Goal: Task Accomplishment & Management: Complete application form

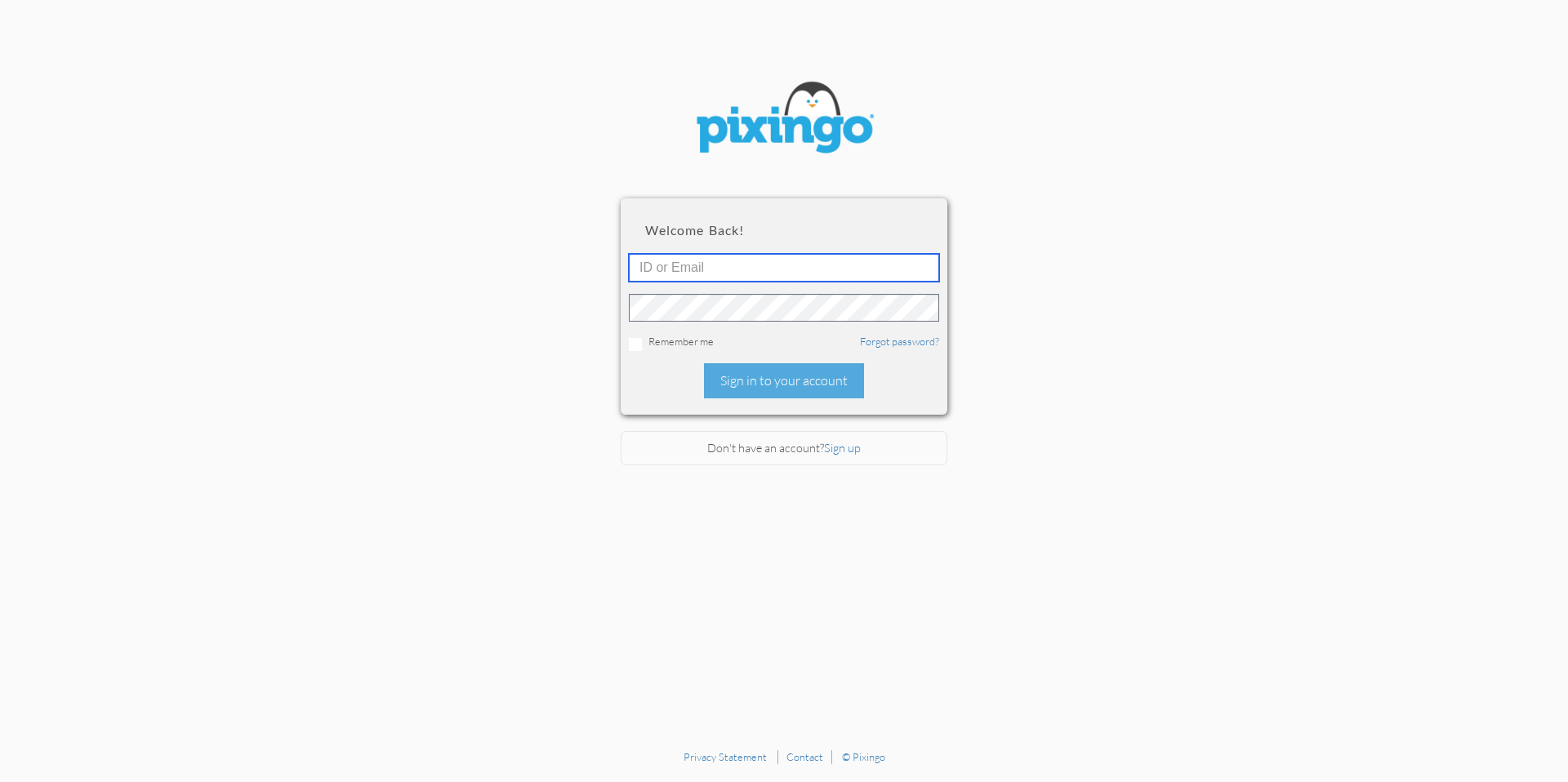
type input "[PERSON_NAME][EMAIL_ADDRESS][DOMAIN_NAME]"
click at [1252, 271] on section "Welcome back! [PERSON_NAME][EMAIL_ADDRESS][DOMAIN_NAME] Remember me Forgot pass…" at bounding box center [784, 370] width 1568 height 741
drag, startPoint x: 857, startPoint y: 261, endPoint x: 859, endPoint y: 275, distance: 14.1
click at [857, 262] on input "[PERSON_NAME][EMAIL_ADDRESS][DOMAIN_NAME]" at bounding box center [784, 268] width 311 height 28
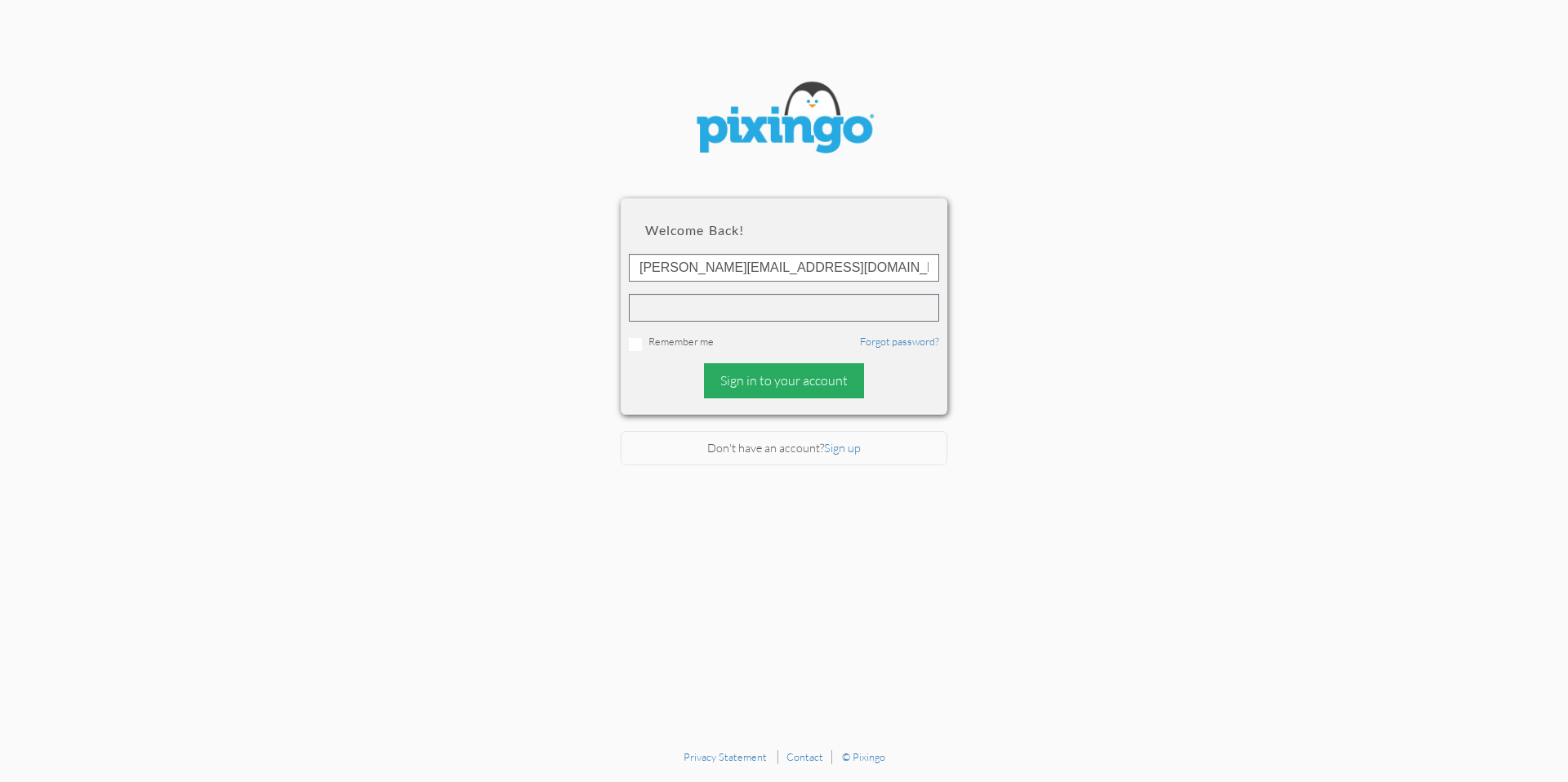
click at [802, 391] on div "Sign in to your account" at bounding box center [784, 381] width 160 height 35
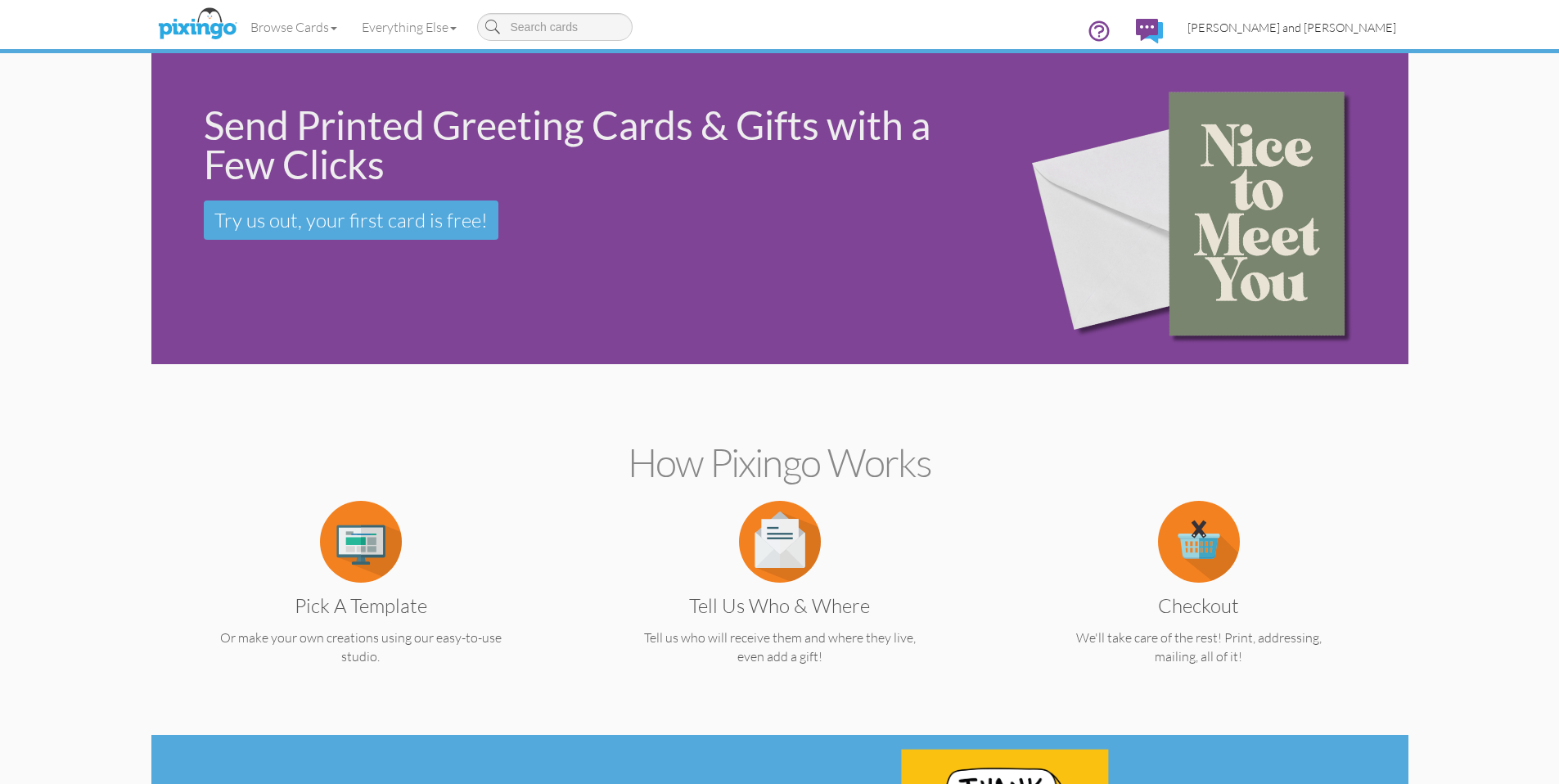
click at [1344, 15] on link "[PERSON_NAME] and [PERSON_NAME]" at bounding box center [1291, 28] width 233 height 42
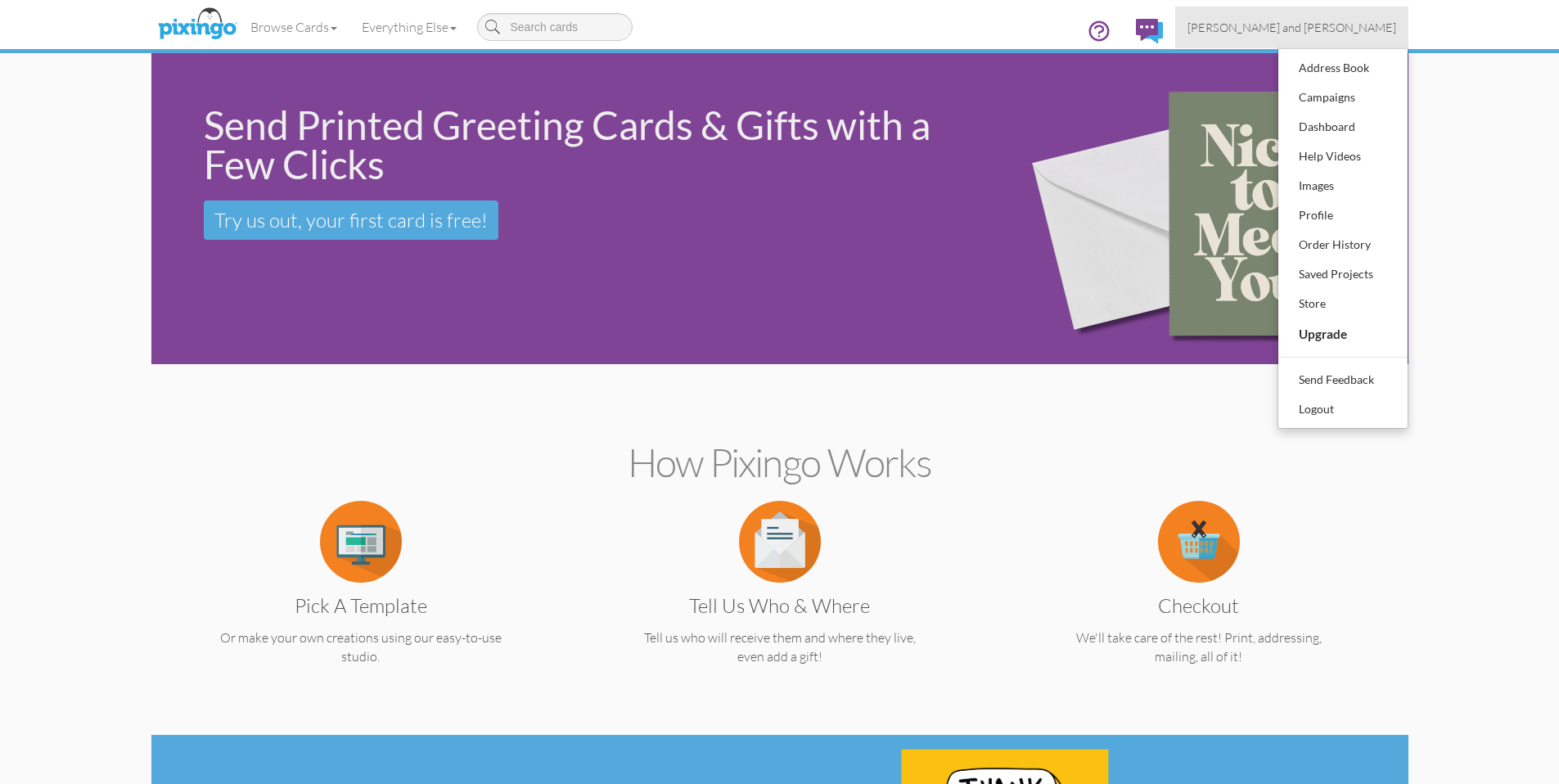
click at [1332, 31] on span "[PERSON_NAME] and [PERSON_NAME]" at bounding box center [1292, 27] width 209 height 14
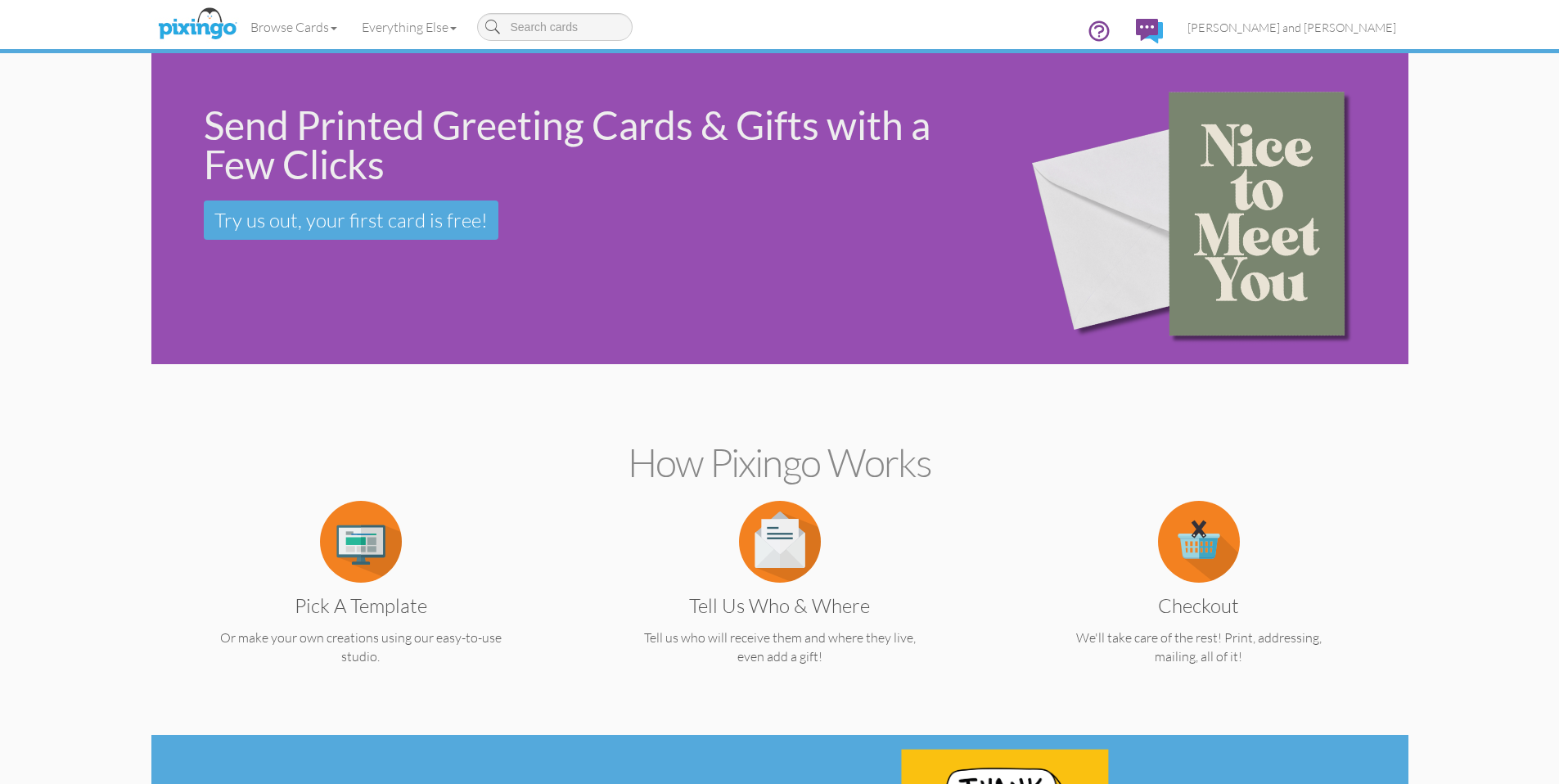
click at [1330, 74] on img at bounding box center [1201, 209] width 395 height 358
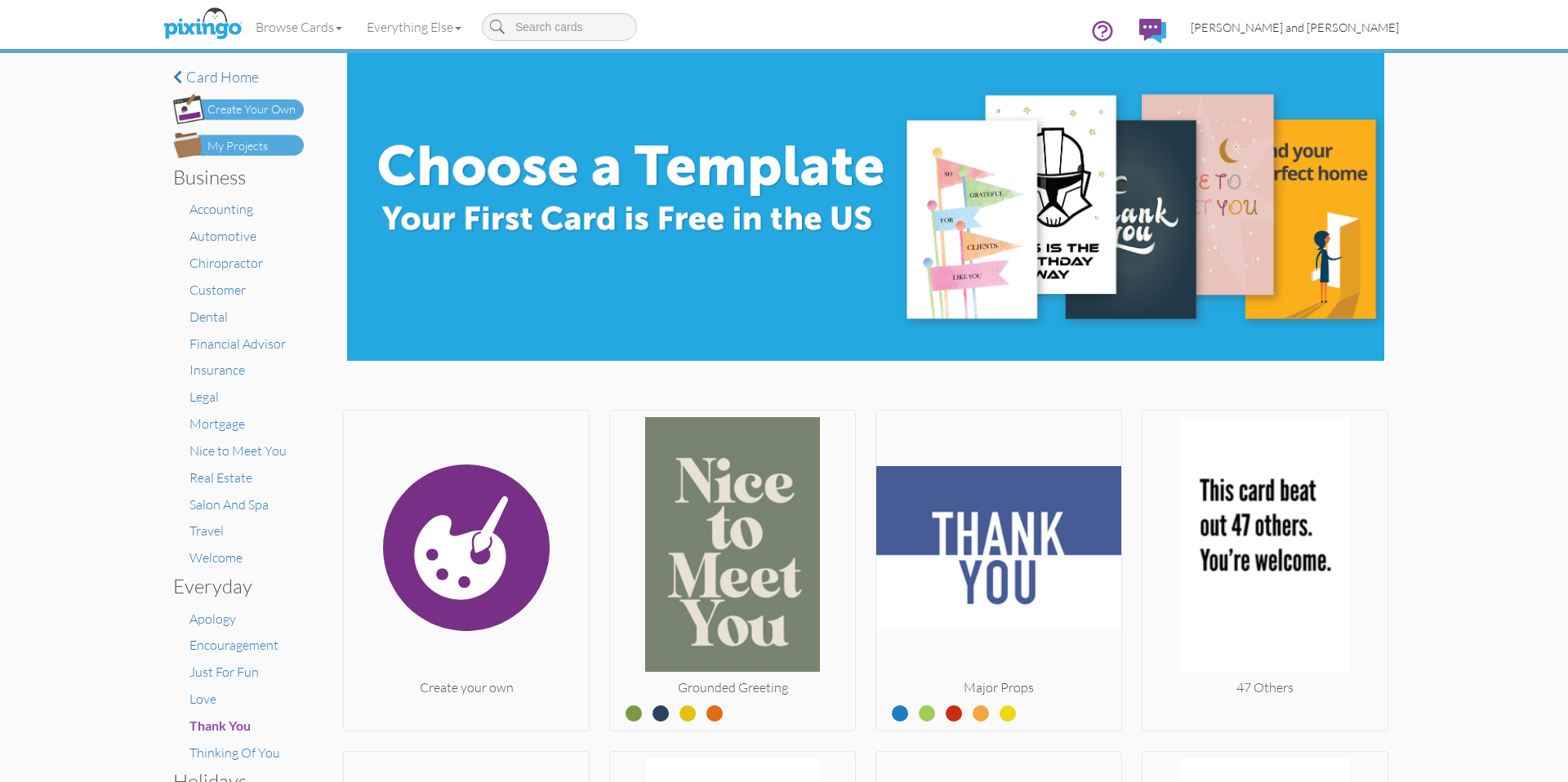
click at [1320, 26] on span "[PERSON_NAME] and [PERSON_NAME]" at bounding box center [1295, 27] width 208 height 14
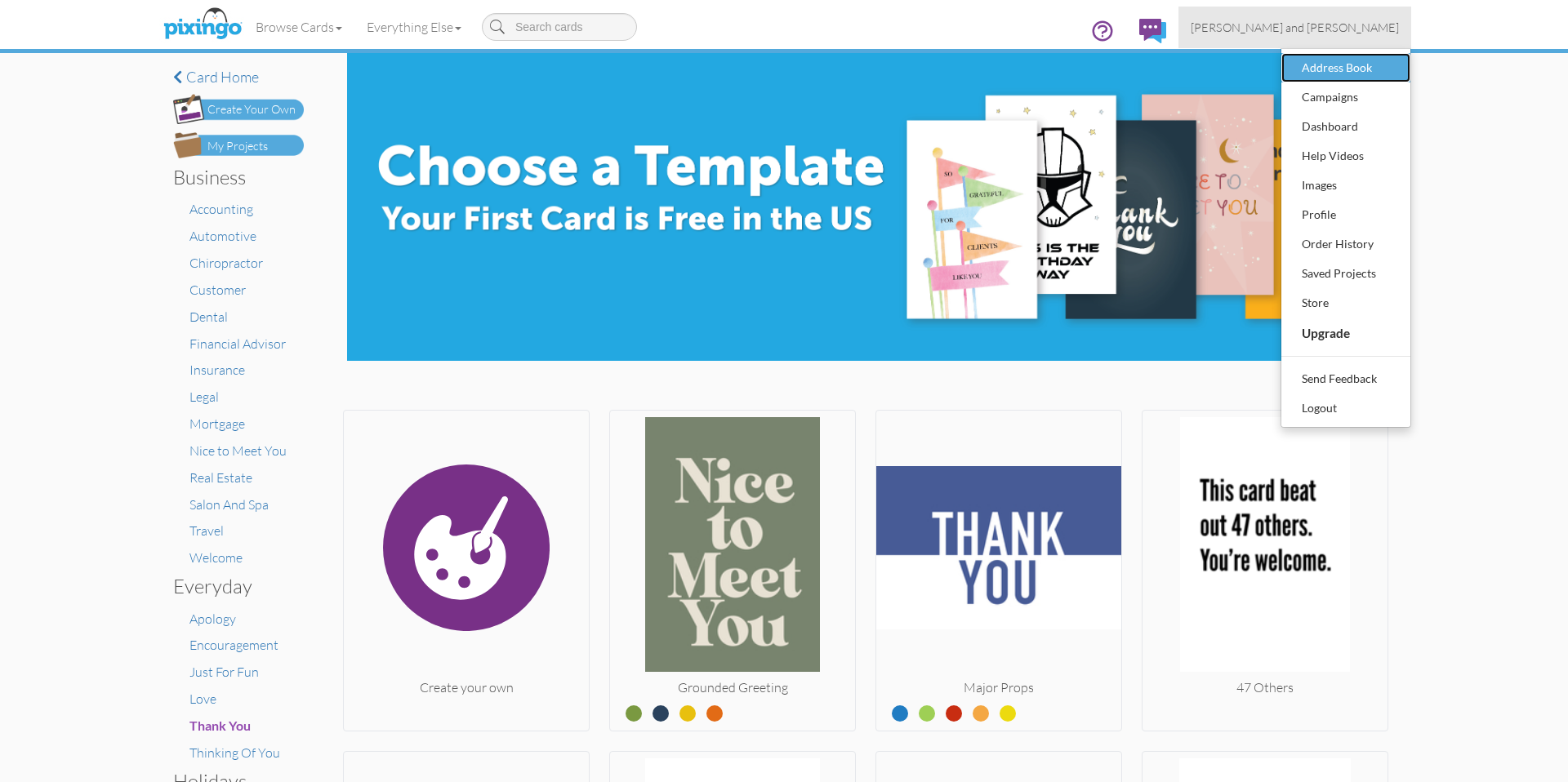
click at [1323, 81] on link "Address Book" at bounding box center [1346, 67] width 129 height 29
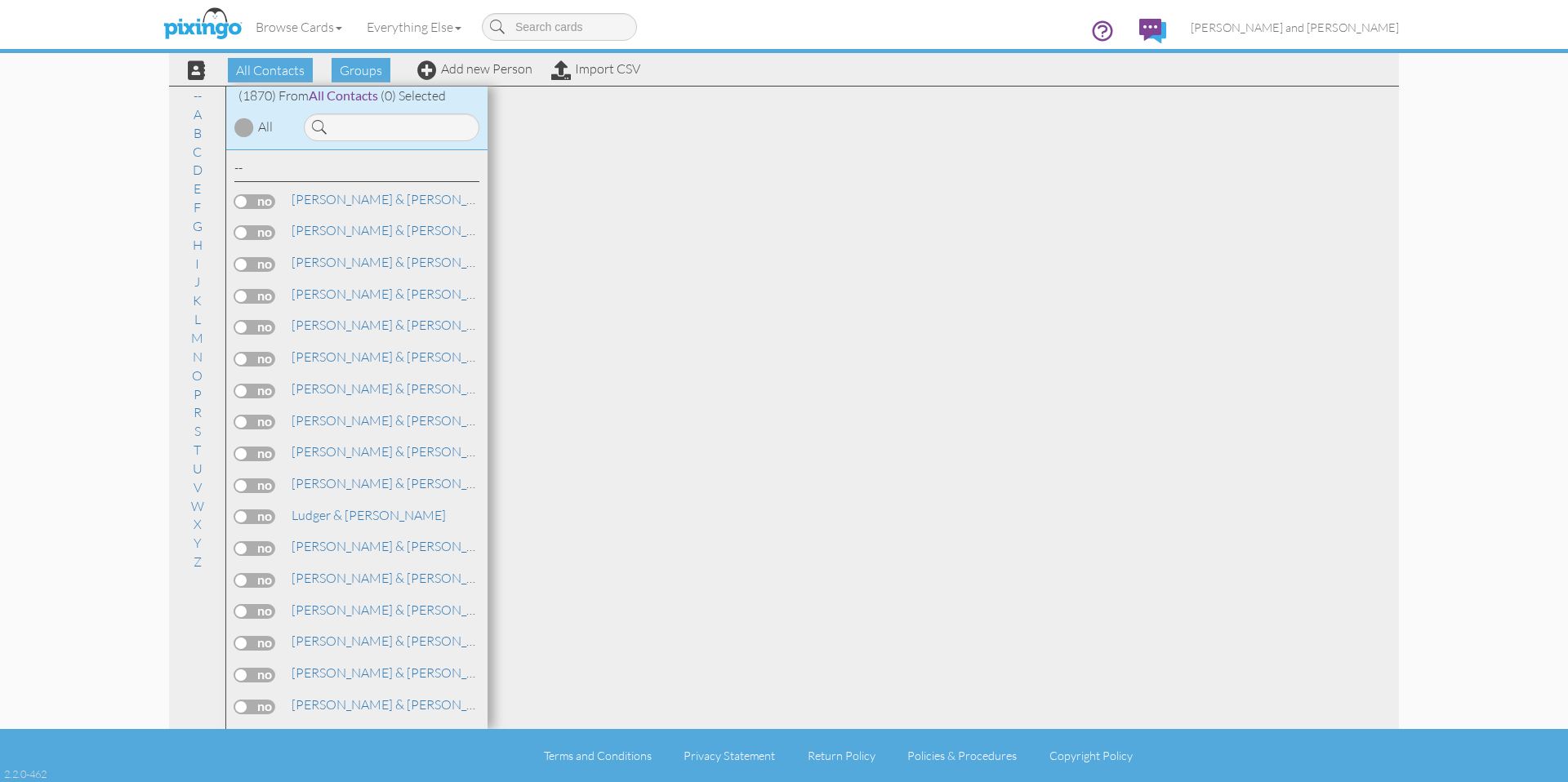
click at [422, 150] on div "-- [PERSON_NAME] & [PERSON_NAME] [PERSON_NAME] & [PERSON_NAME] A," at bounding box center [357, 440] width 261 height 580
click at [426, 136] on input at bounding box center [391, 127] width 175 height 28
click at [440, 133] on input at bounding box center [391, 127] width 175 height 28
click at [442, 133] on input at bounding box center [391, 127] width 175 height 28
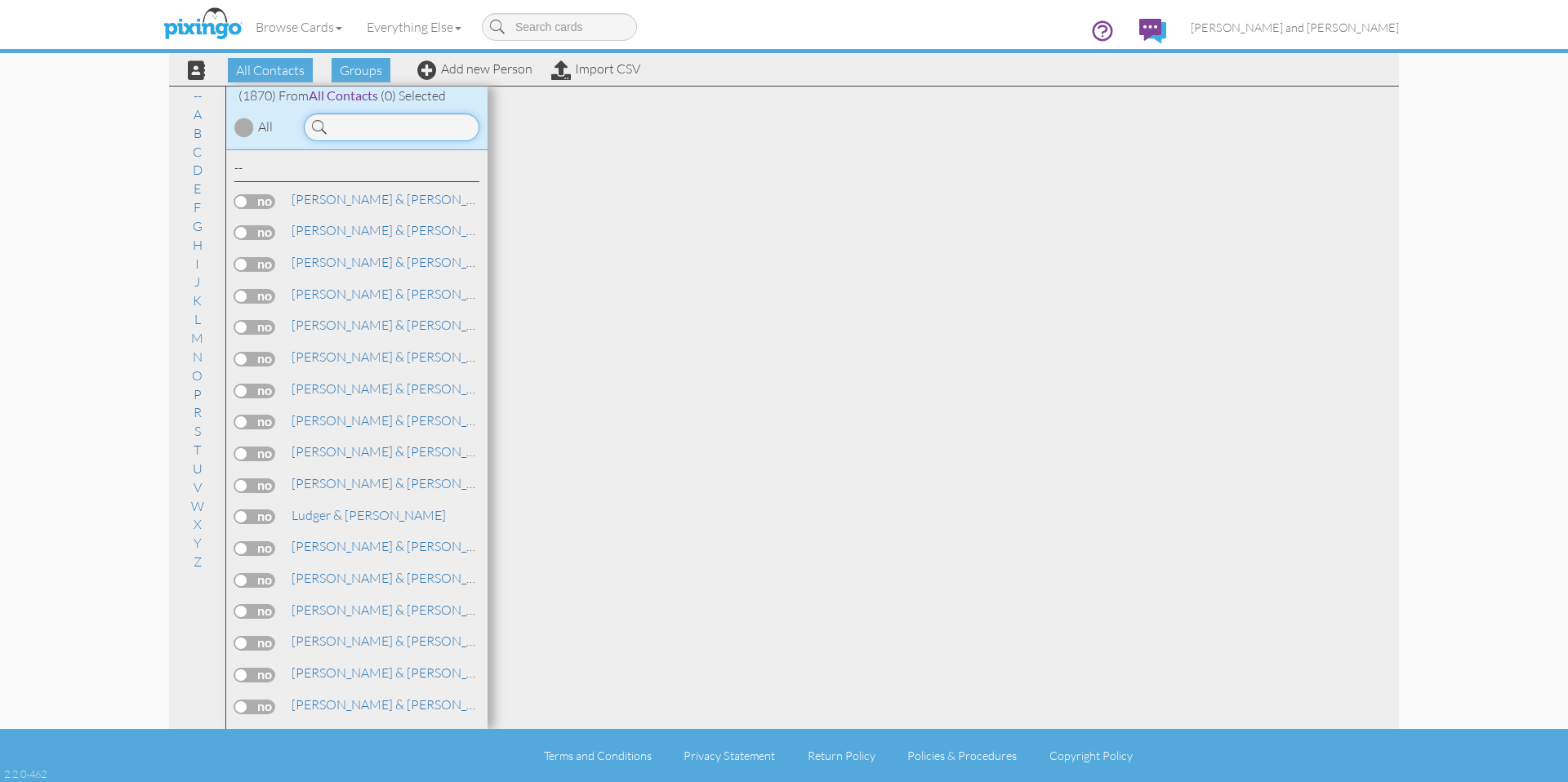
click at [442, 133] on input at bounding box center [391, 127] width 175 height 28
type input "b"
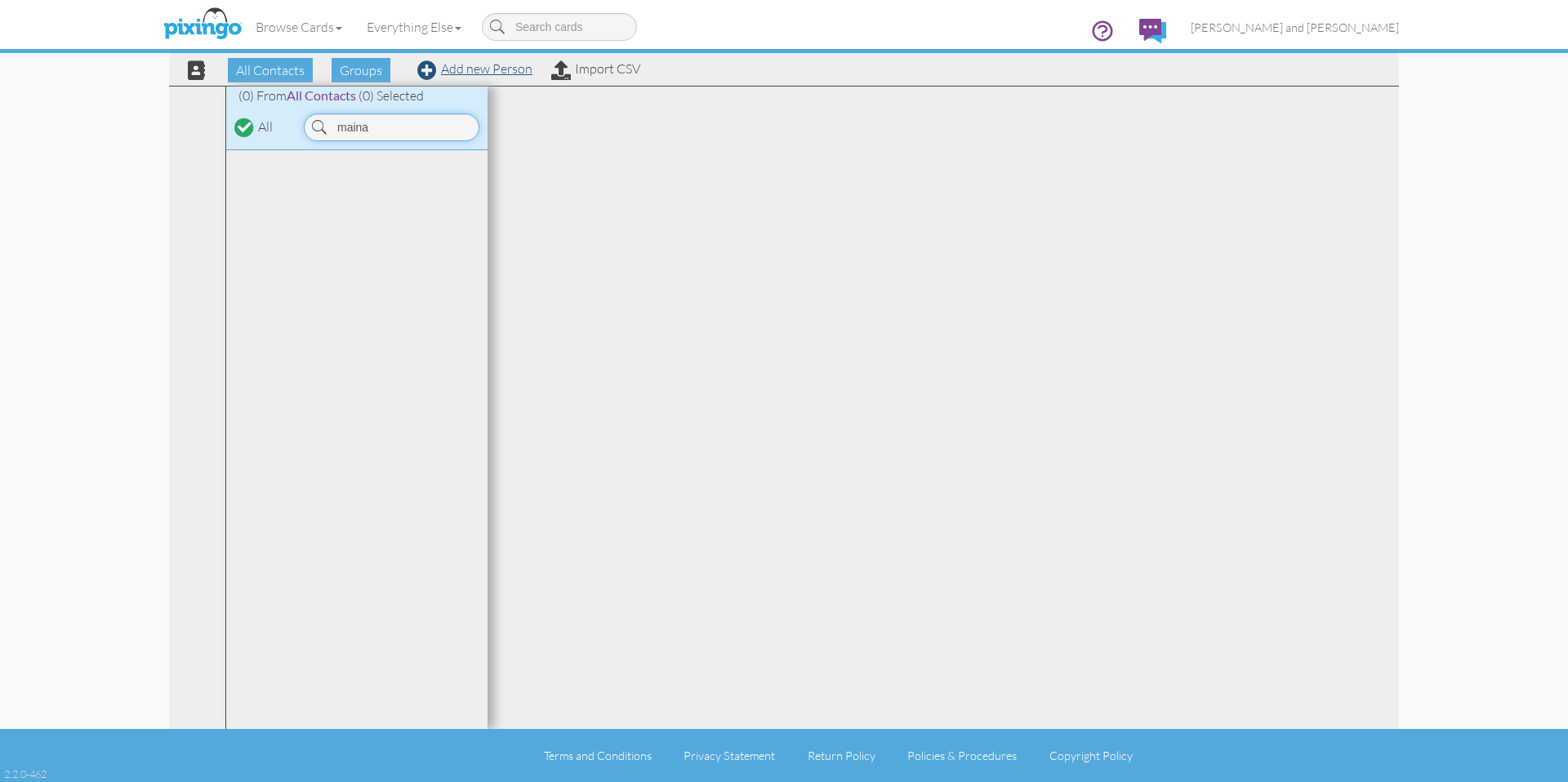
type input "maina"
click at [520, 70] on link "Add new Person" at bounding box center [474, 68] width 115 height 16
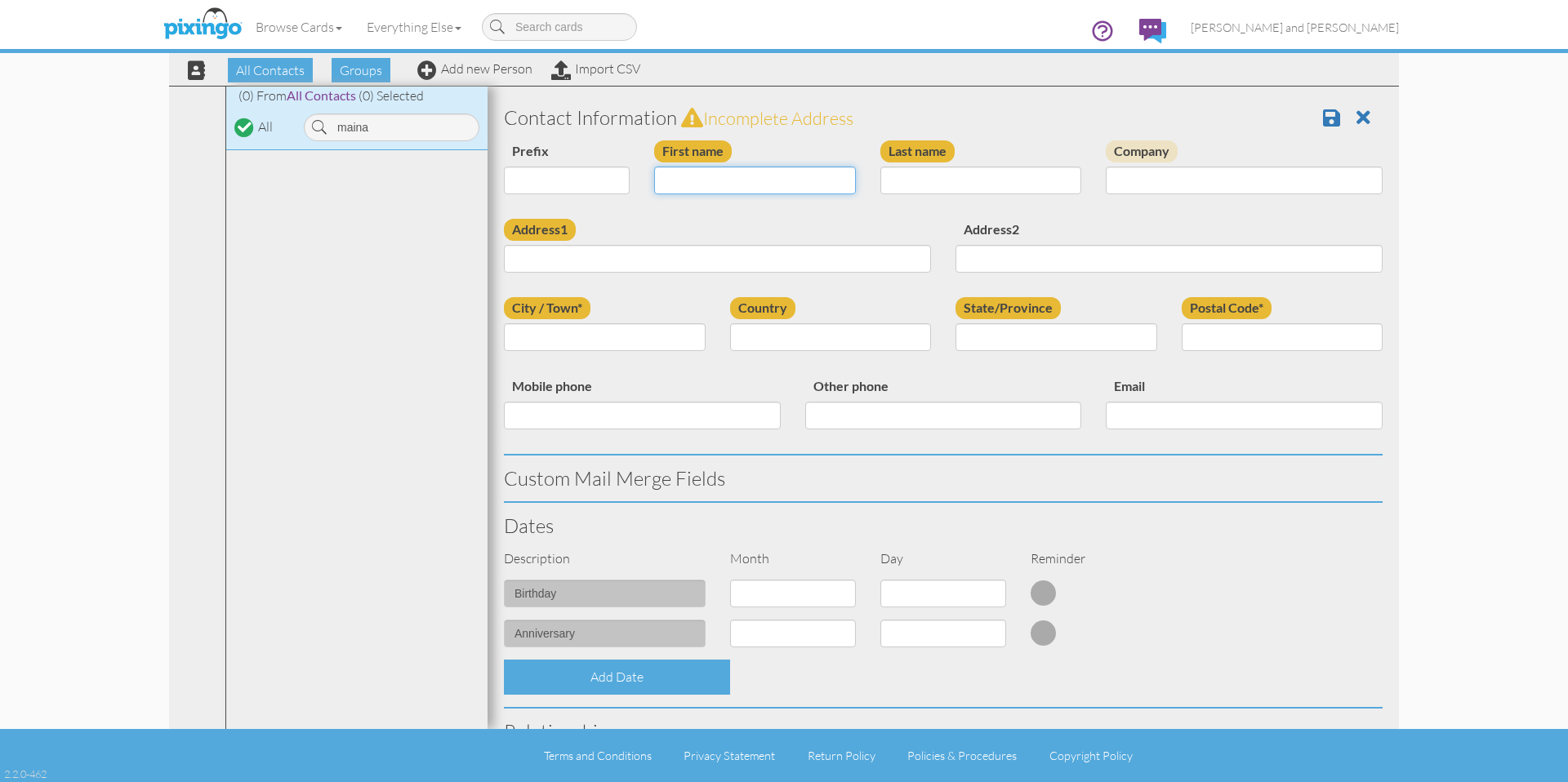
click at [699, 175] on input "First name" at bounding box center [755, 180] width 201 height 28
type input "[PERSON_NAME]"
click at [948, 167] on input "Last name" at bounding box center [981, 180] width 201 height 28
type input "Maina"
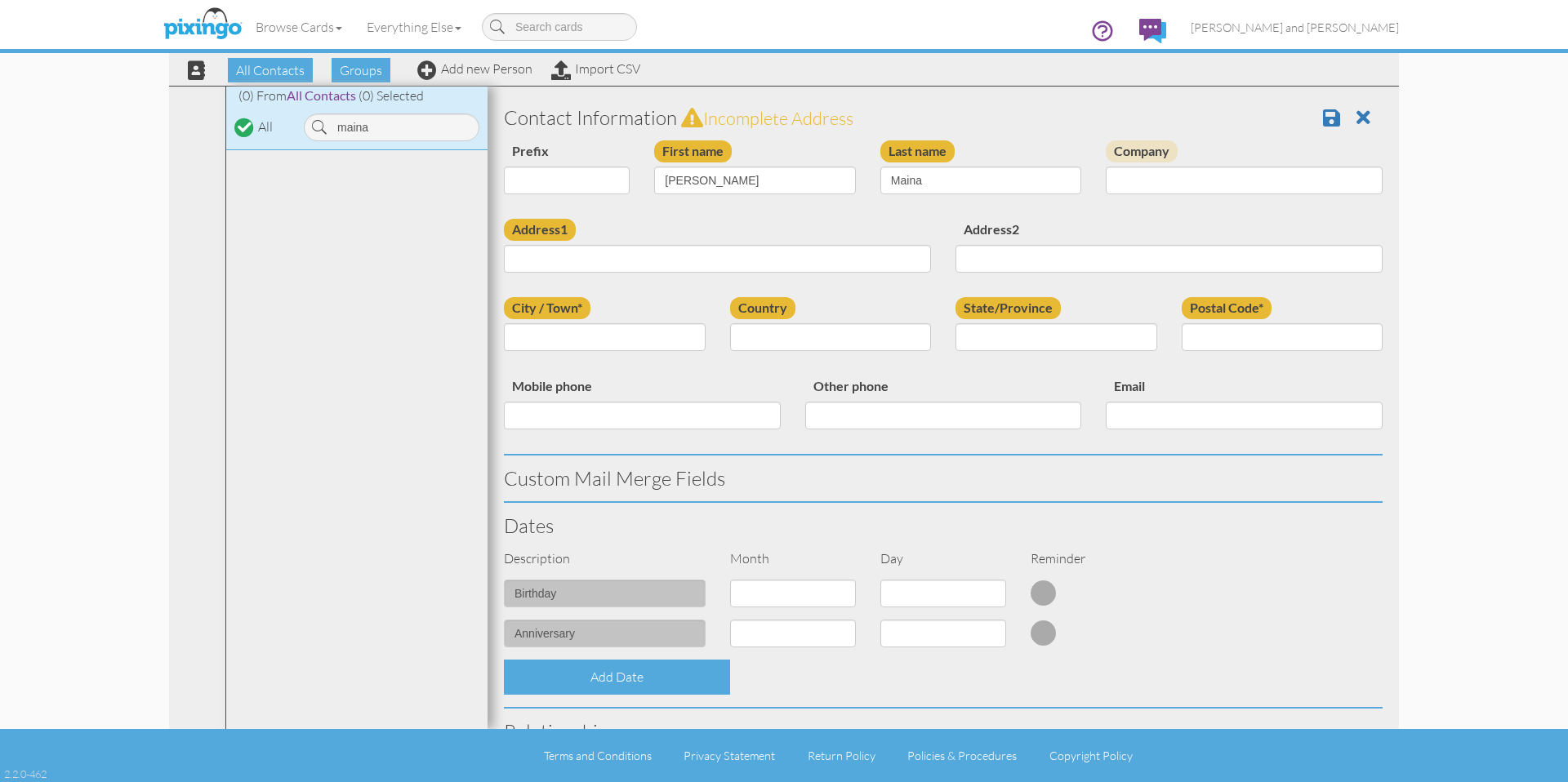
click at [811, 208] on div "Prefix Dr. Mr. Mrs. First name [PERSON_NAME] Last name [GEOGRAPHIC_DATA] Company" at bounding box center [943, 179] width 903 height 78
click at [730, 255] on input "Address1" at bounding box center [717, 258] width 427 height 28
paste input "[STREET_ADDRESS][PERSON_NAME]"
type input "[STREET_ADDRESS][PERSON_NAME]"
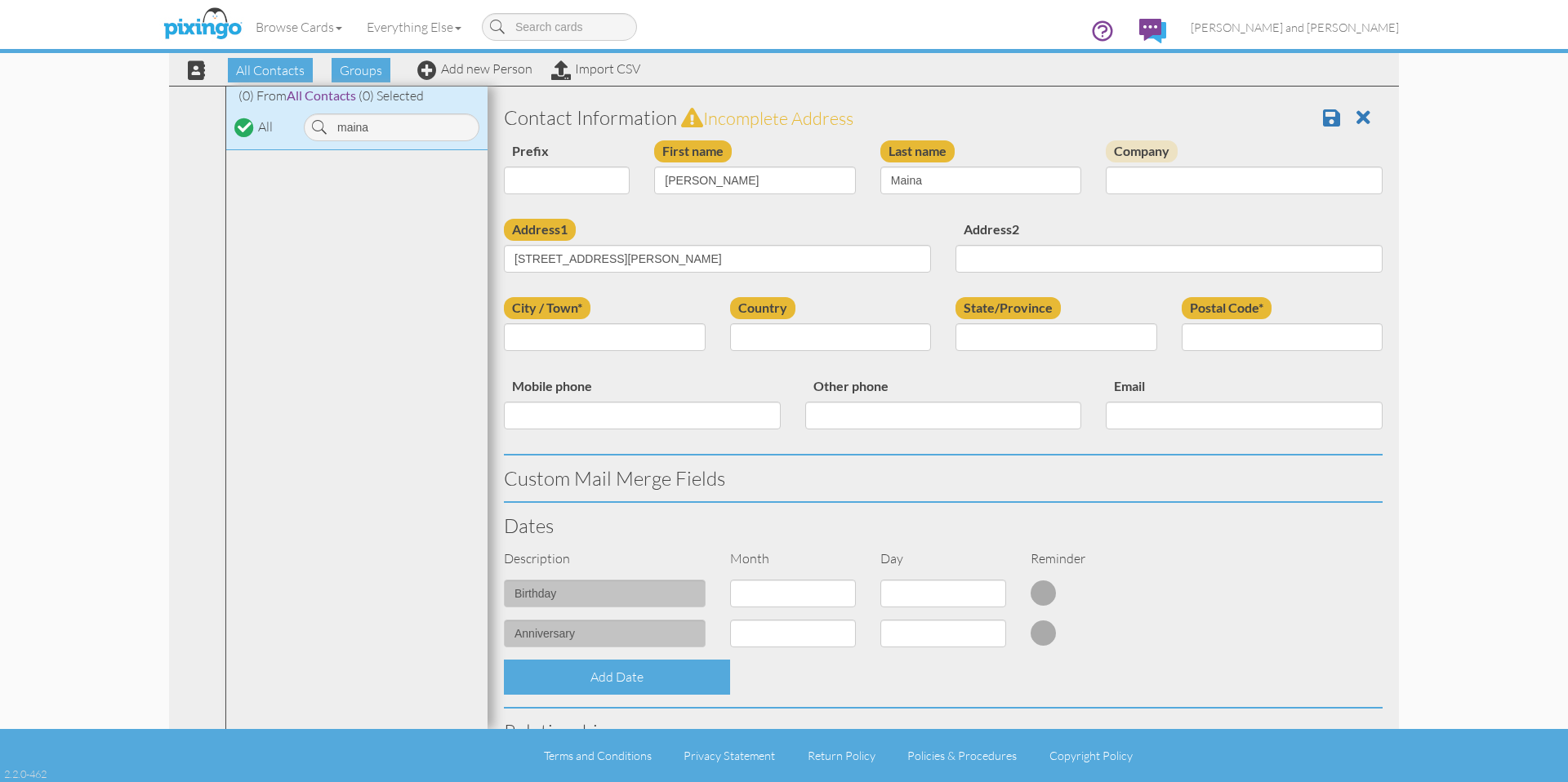
click at [669, 300] on div "City / Town*" at bounding box center [605, 330] width 227 height 66
click at [619, 347] on input "City / Town*" at bounding box center [604, 336] width 201 height 28
paste input "[GEOGRAPHIC_DATA]"
type input "[GEOGRAPHIC_DATA]"
click at [815, 335] on select "[GEOGRAPHIC_DATA] -------------- [GEOGRAPHIC_DATA] [GEOGRAPHIC_DATA] [GEOGRAPHI…" at bounding box center [831, 336] width 201 height 28
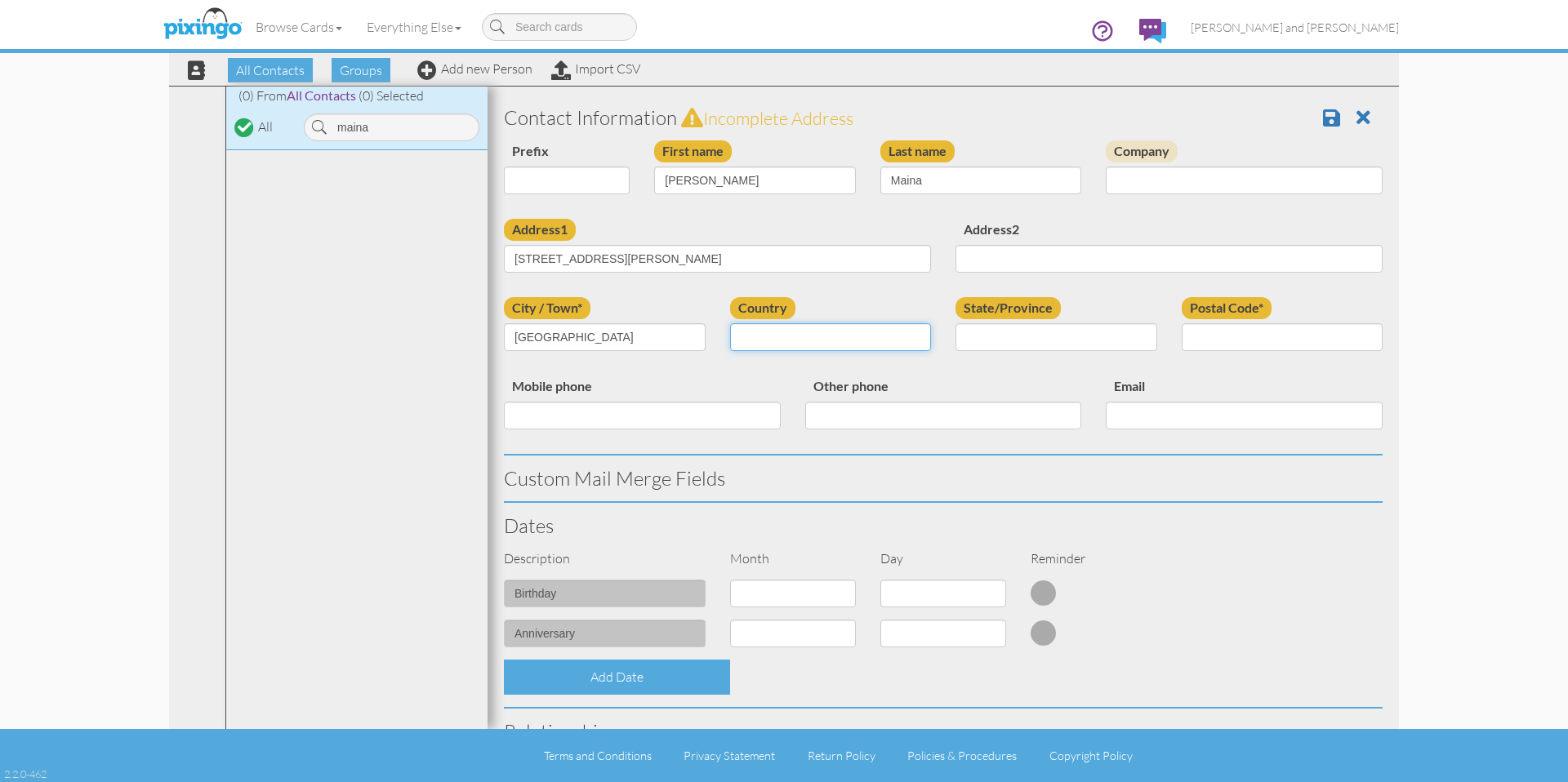
select select "object:9568"
click at [730, 323] on select "[GEOGRAPHIC_DATA] -------------- [GEOGRAPHIC_DATA] [GEOGRAPHIC_DATA] [GEOGRAPHI…" at bounding box center [831, 336] width 201 height 28
click at [0, 0] on select "State/Province" at bounding box center [0, 0] width 0 height 0
select select "object:9856"
click at [955, 323] on select "AA (Military) AE (Military) [US_STATE] [US_STATE] [US_STATE] AP (Military) [US_…" at bounding box center [1056, 336] width 201 height 28
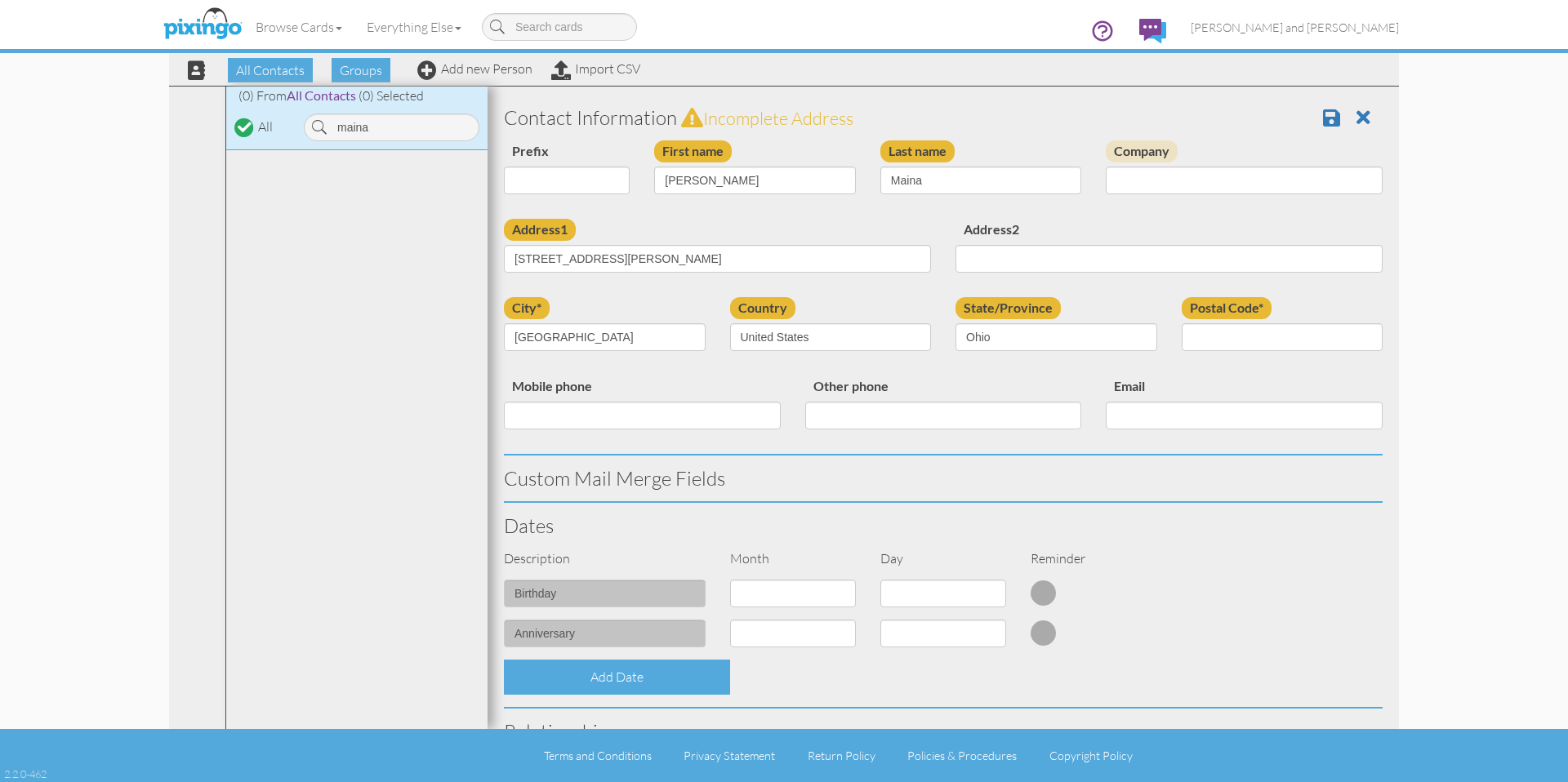
click at [1183, 366] on div "city* [GEOGRAPHIC_DATA] Country [GEOGRAPHIC_DATA] -------------- [GEOGRAPHIC_DA…" at bounding box center [943, 336] width 903 height 78
click at [1248, 334] on input "Postal Code*" at bounding box center [1283, 336] width 201 height 28
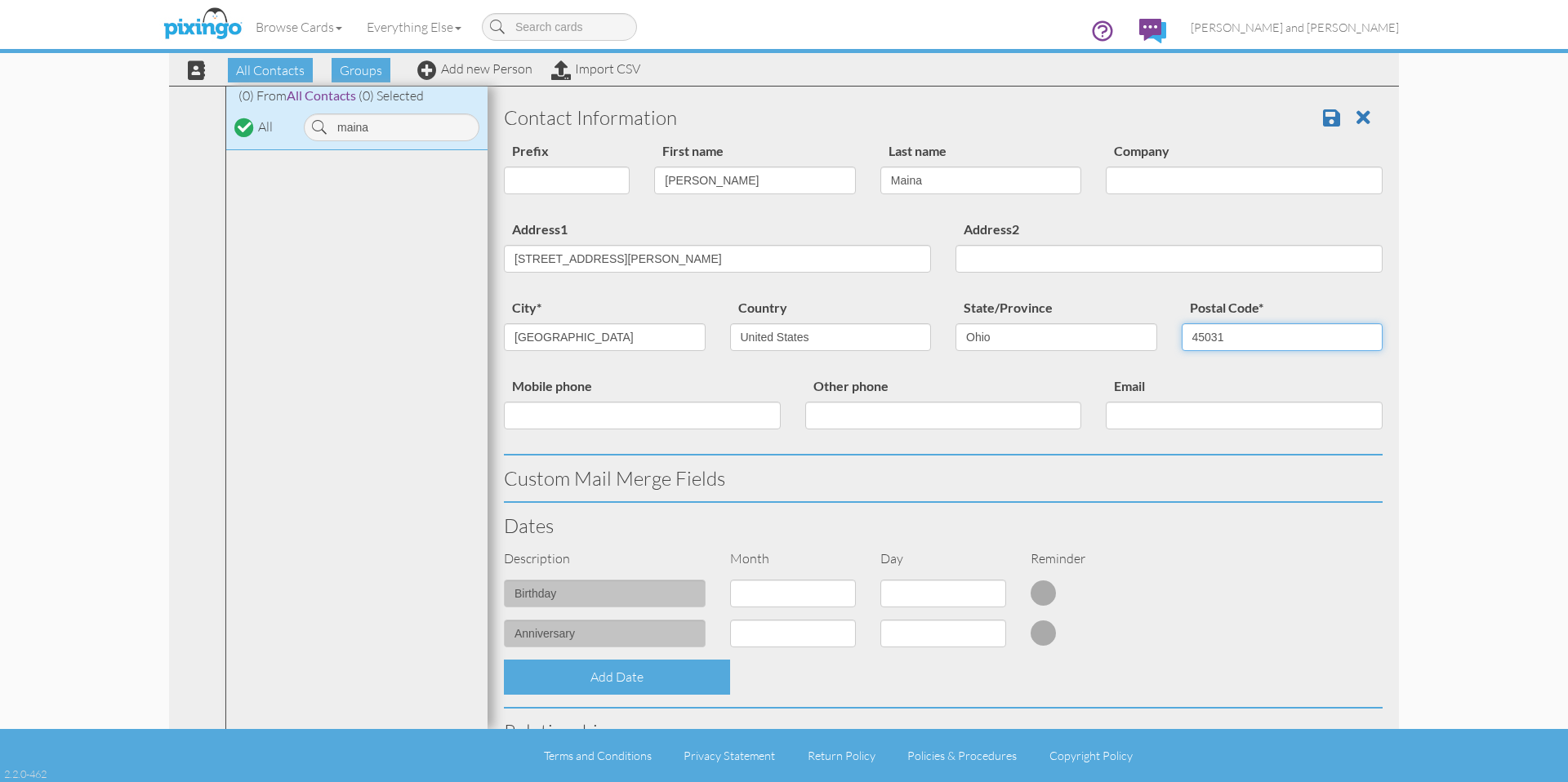
type input "45031"
click at [1241, 382] on div "Email" at bounding box center [1244, 409] width 301 height 66
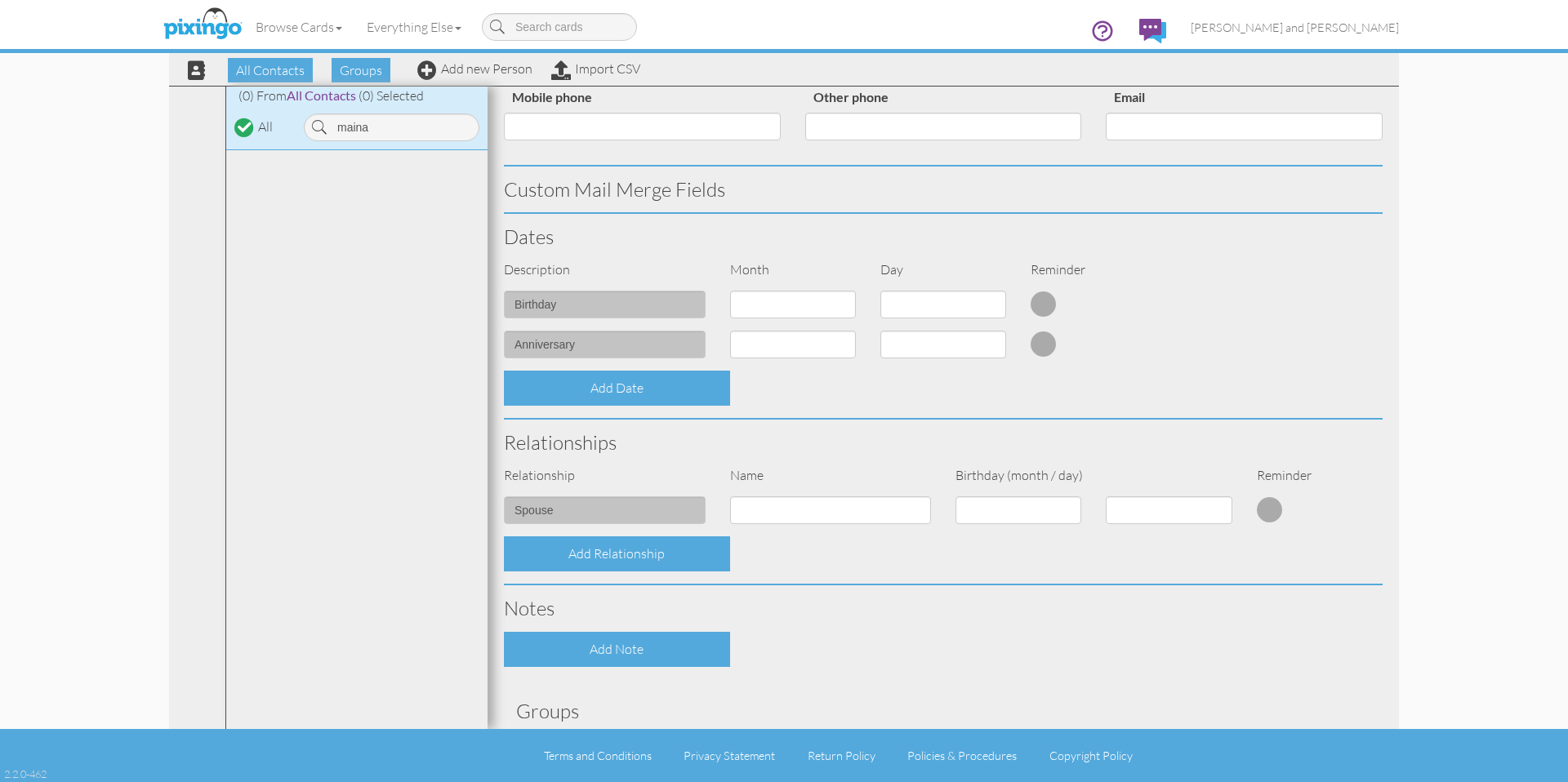
scroll to position [412, 0]
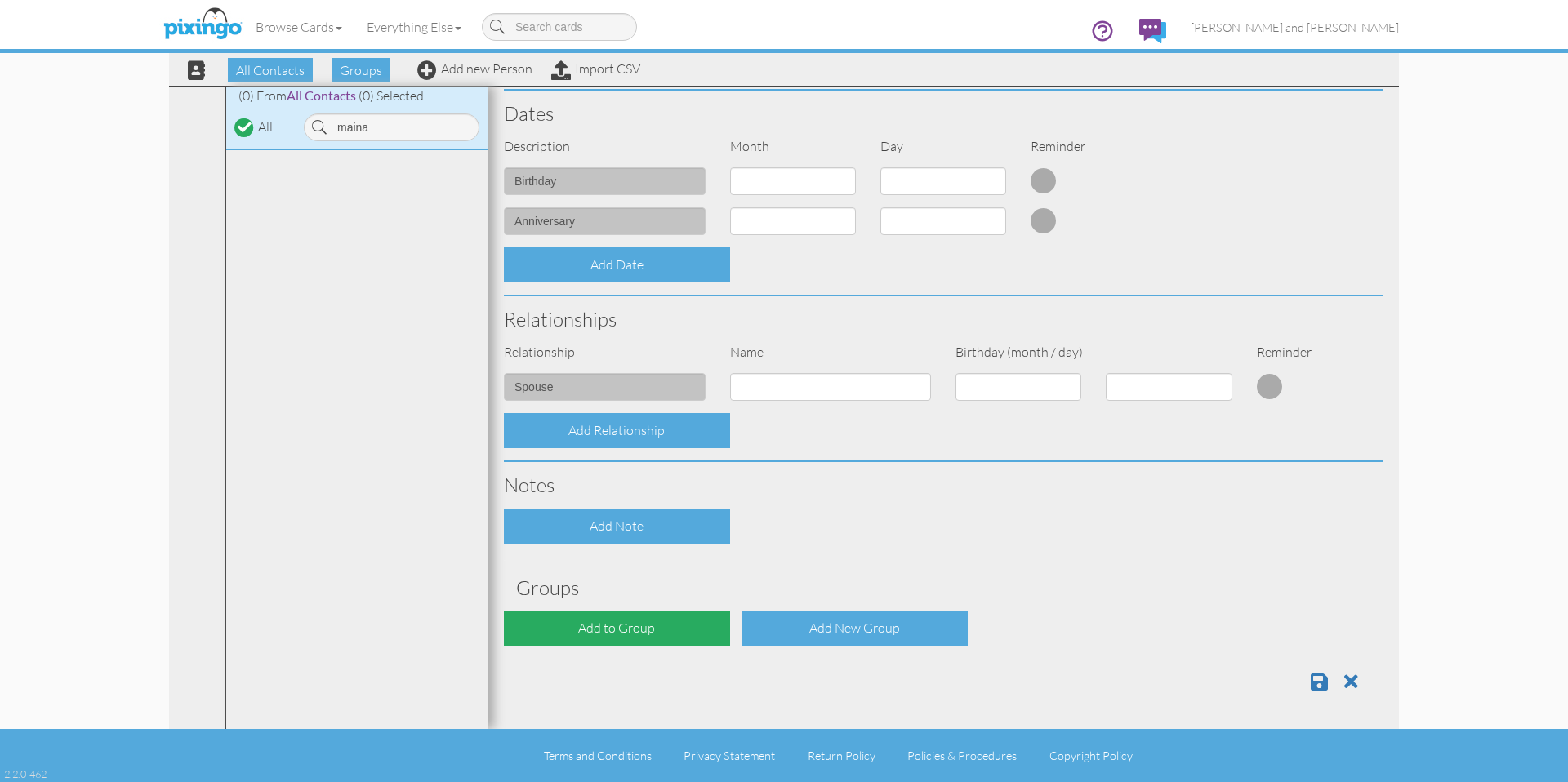
click at [588, 634] on div "Add to Group" at bounding box center [617, 628] width 227 height 35
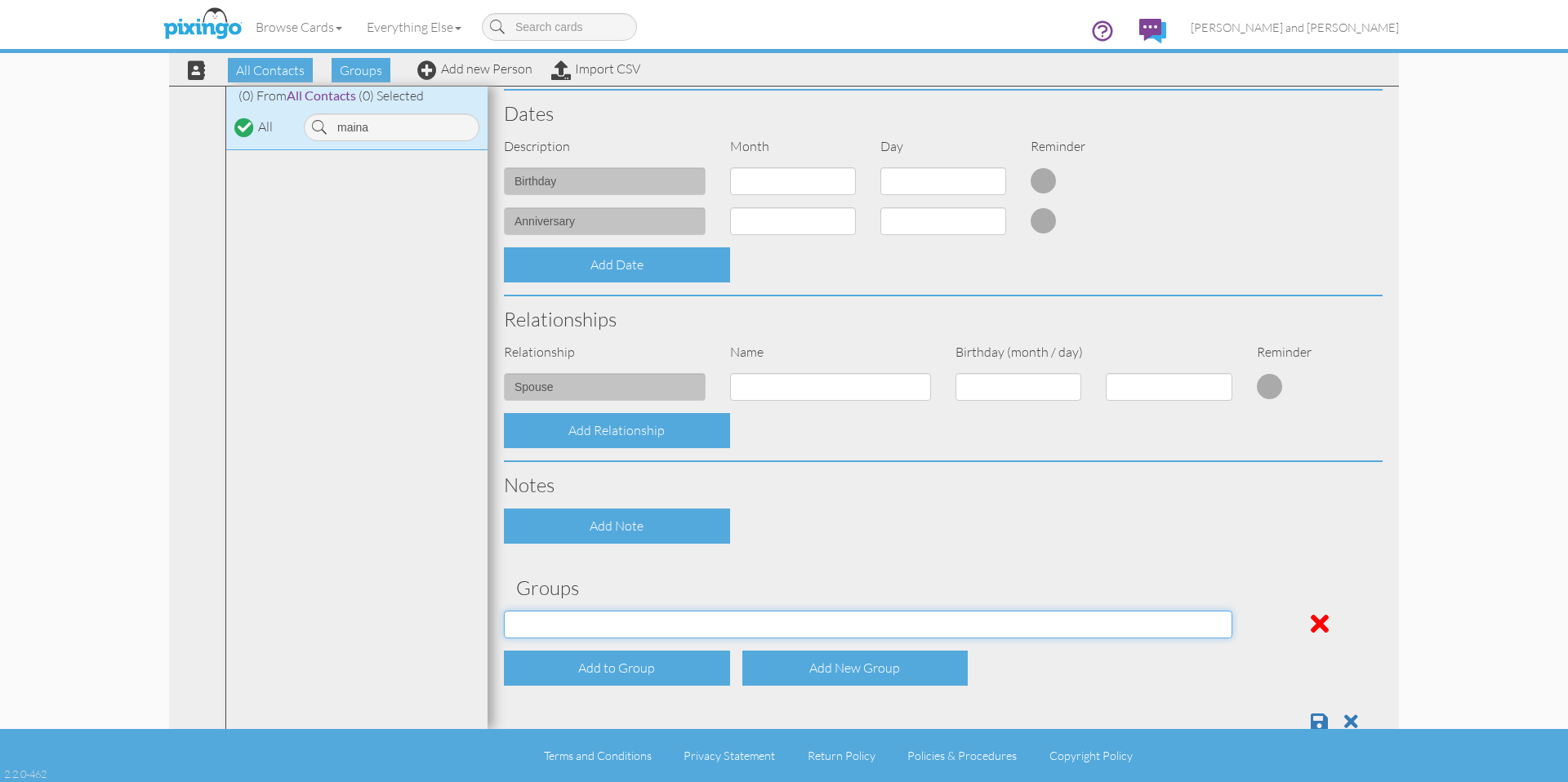
click at [676, 617] on select "All Contacts Clients Do Not Send duplicate spouse (for b-day only) Holiday Only…" at bounding box center [868, 624] width 729 height 28
select select "object:9876"
click at [504, 611] on select "All Contacts Clients Do Not Send duplicate spouse (for b-day only) Holiday Only…" at bounding box center [868, 624] width 729 height 28
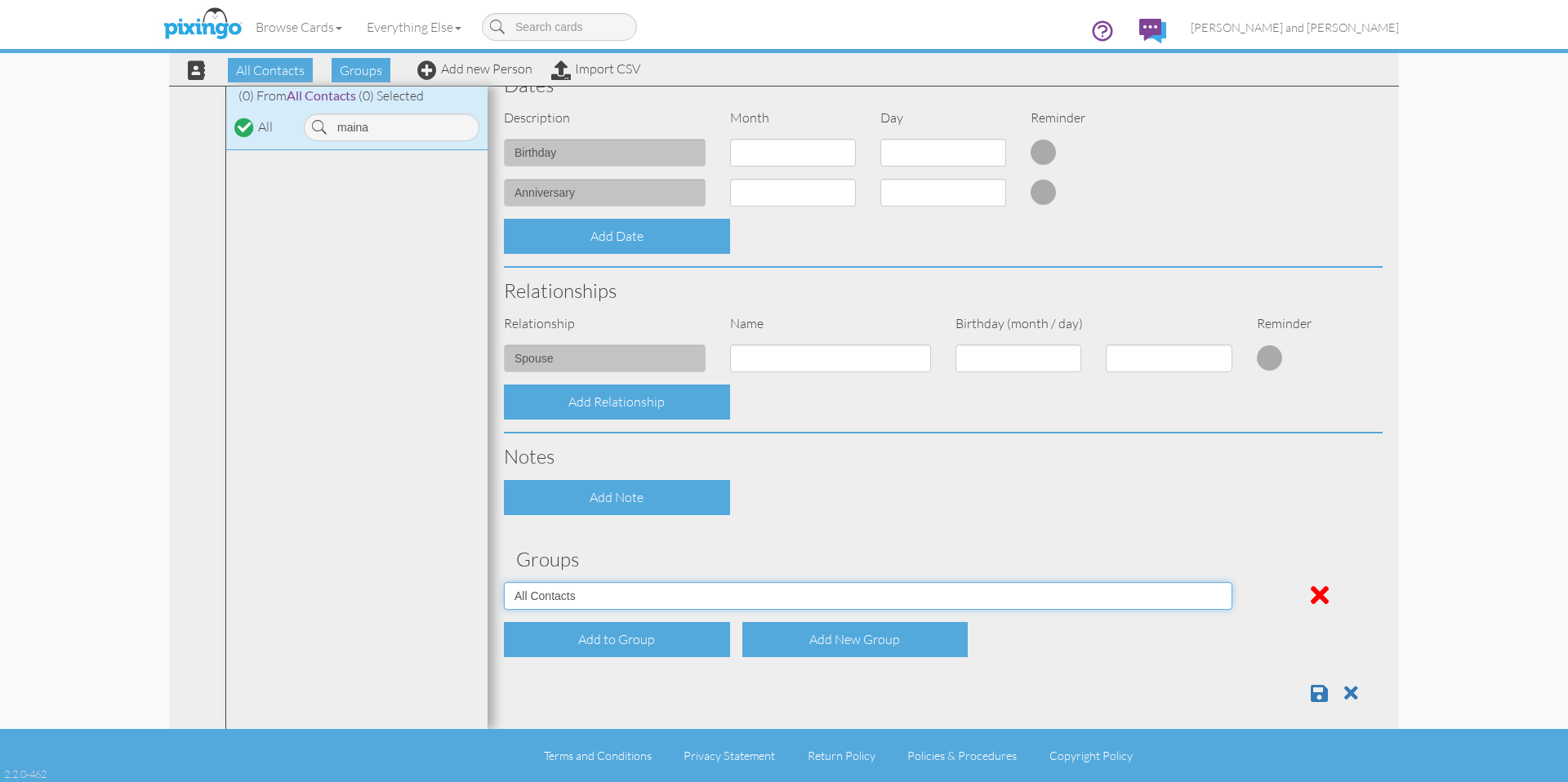
scroll to position [452, 0]
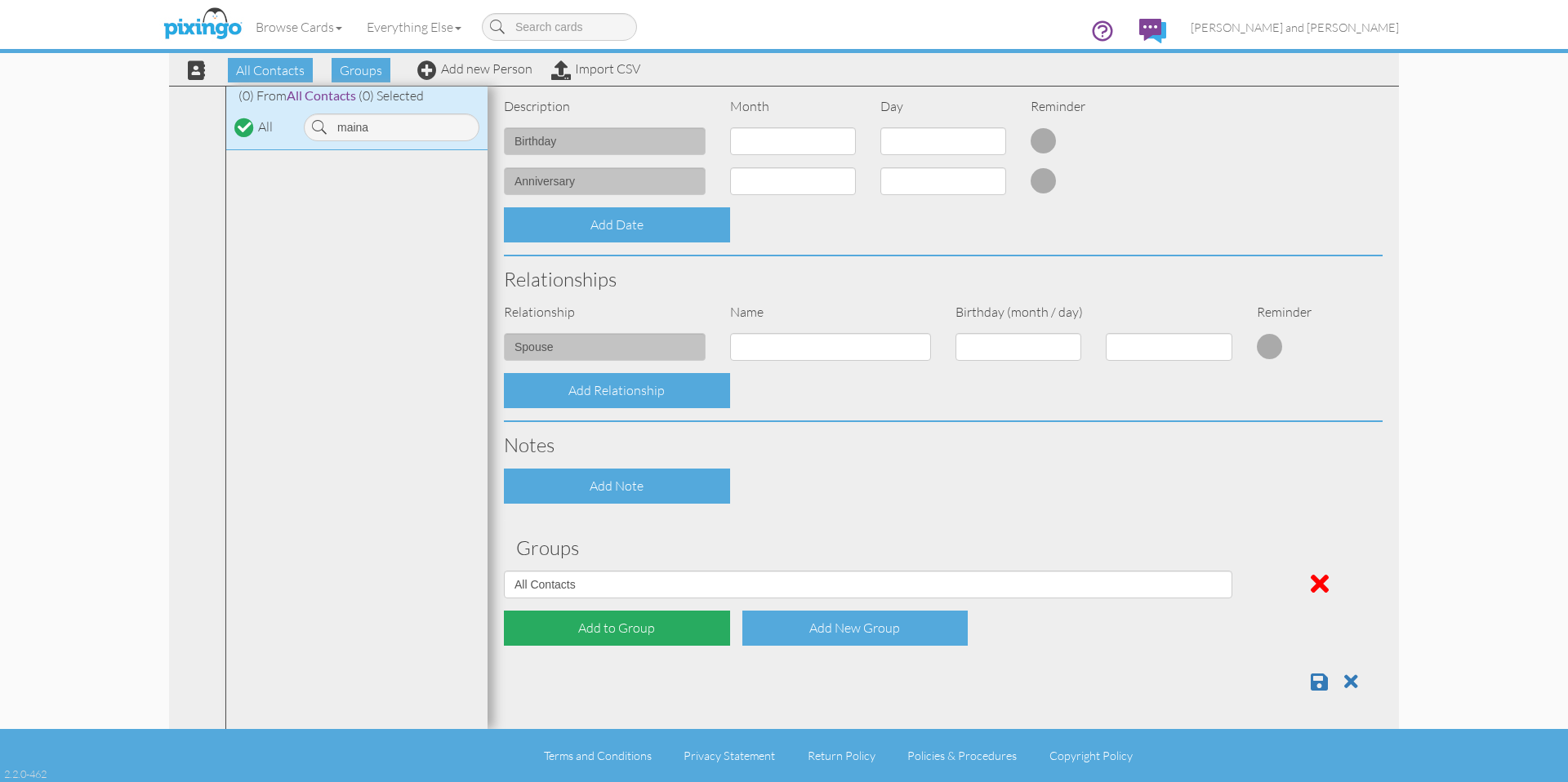
click at [622, 627] on div "Add to Group" at bounding box center [617, 628] width 227 height 35
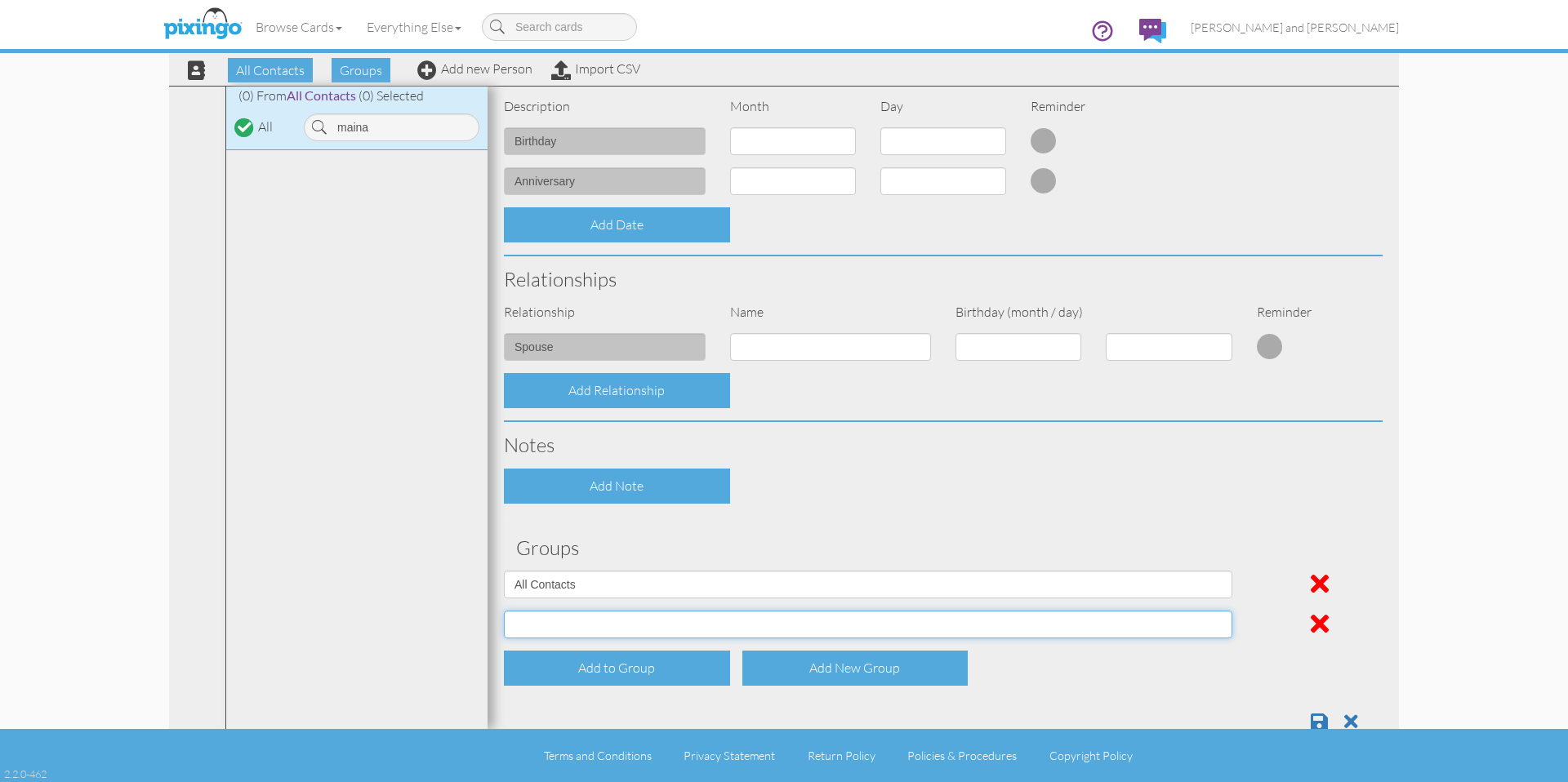
click at [623, 627] on select "All Contacts Clients Do Not Send duplicate spouse (for b-day only) Holiday Only…" at bounding box center [868, 624] width 729 height 28
select select "object:9881"
click at [504, 611] on select "All Contacts Clients Do Not Send duplicate spouse (for b-day only) Holiday Only…" at bounding box center [868, 624] width 729 height 28
click at [913, 399] on div "Add Relationship" at bounding box center [943, 391] width 903 height 35
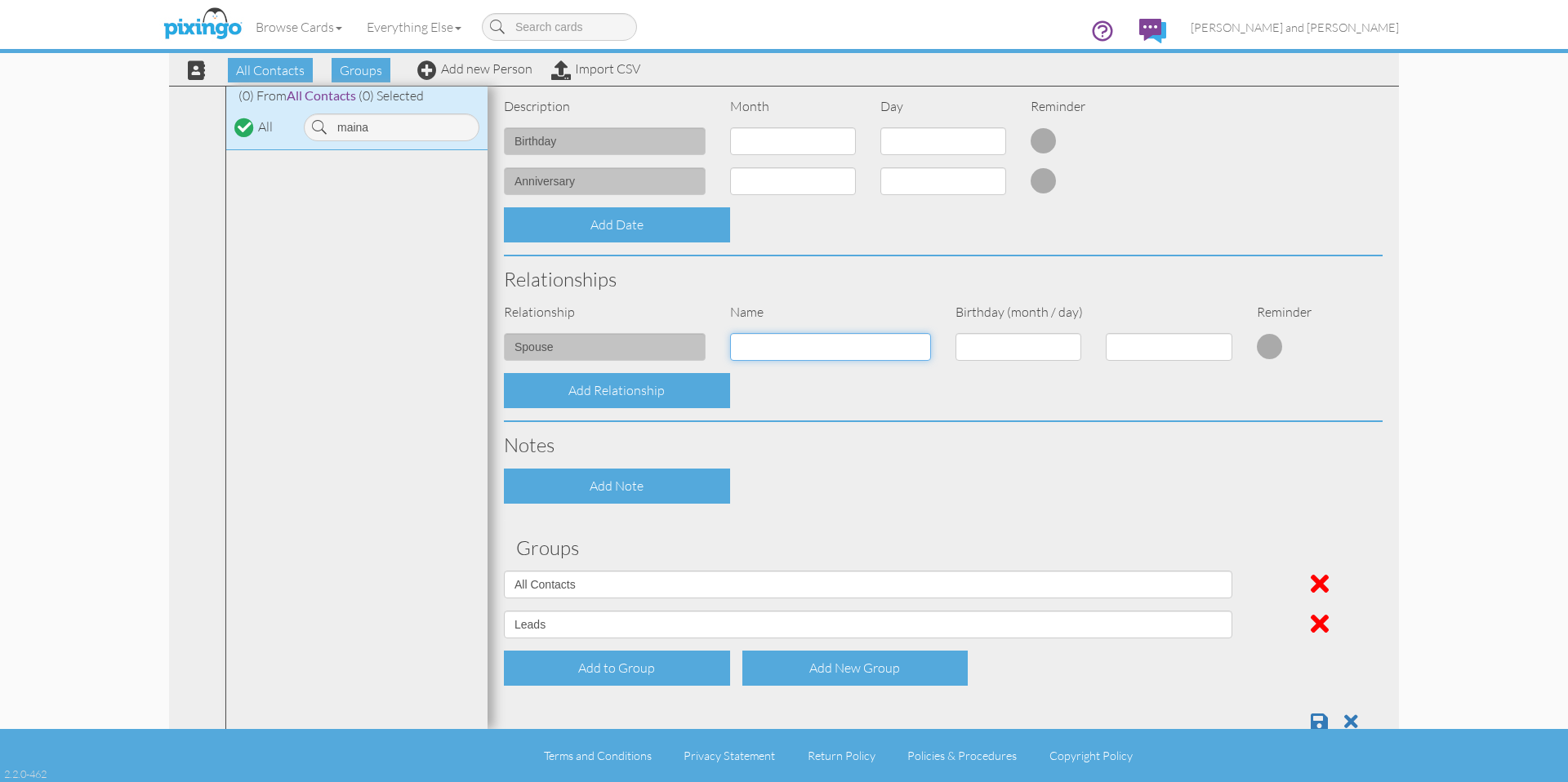
click at [807, 346] on input at bounding box center [831, 347] width 201 height 28
type input "[PERSON_NAME]"
click at [981, 472] on div "Add Note" at bounding box center [943, 486] width 903 height 35
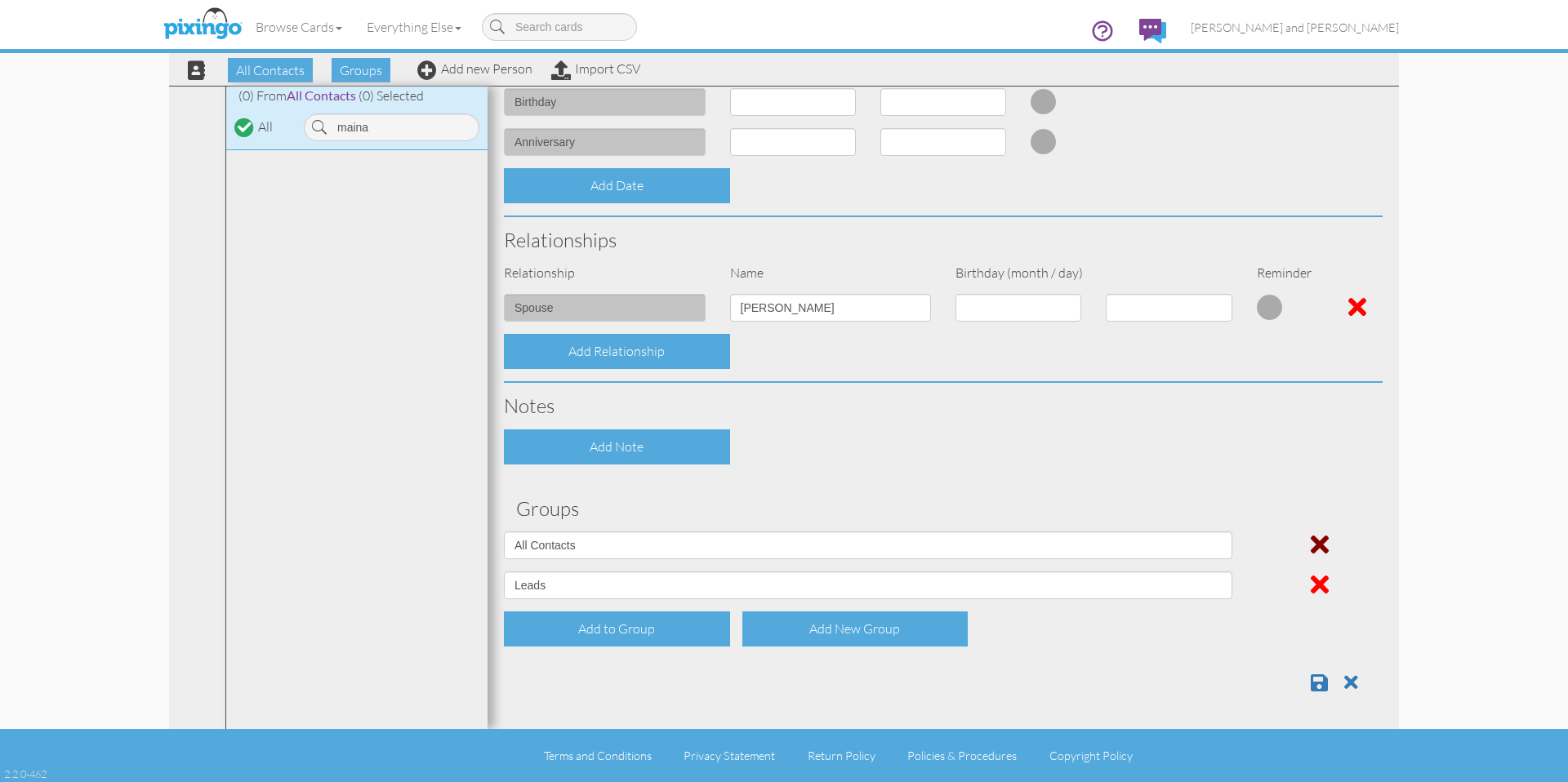
scroll to position [493, 0]
click at [1312, 682] on span at bounding box center [1320, 681] width 17 height 19
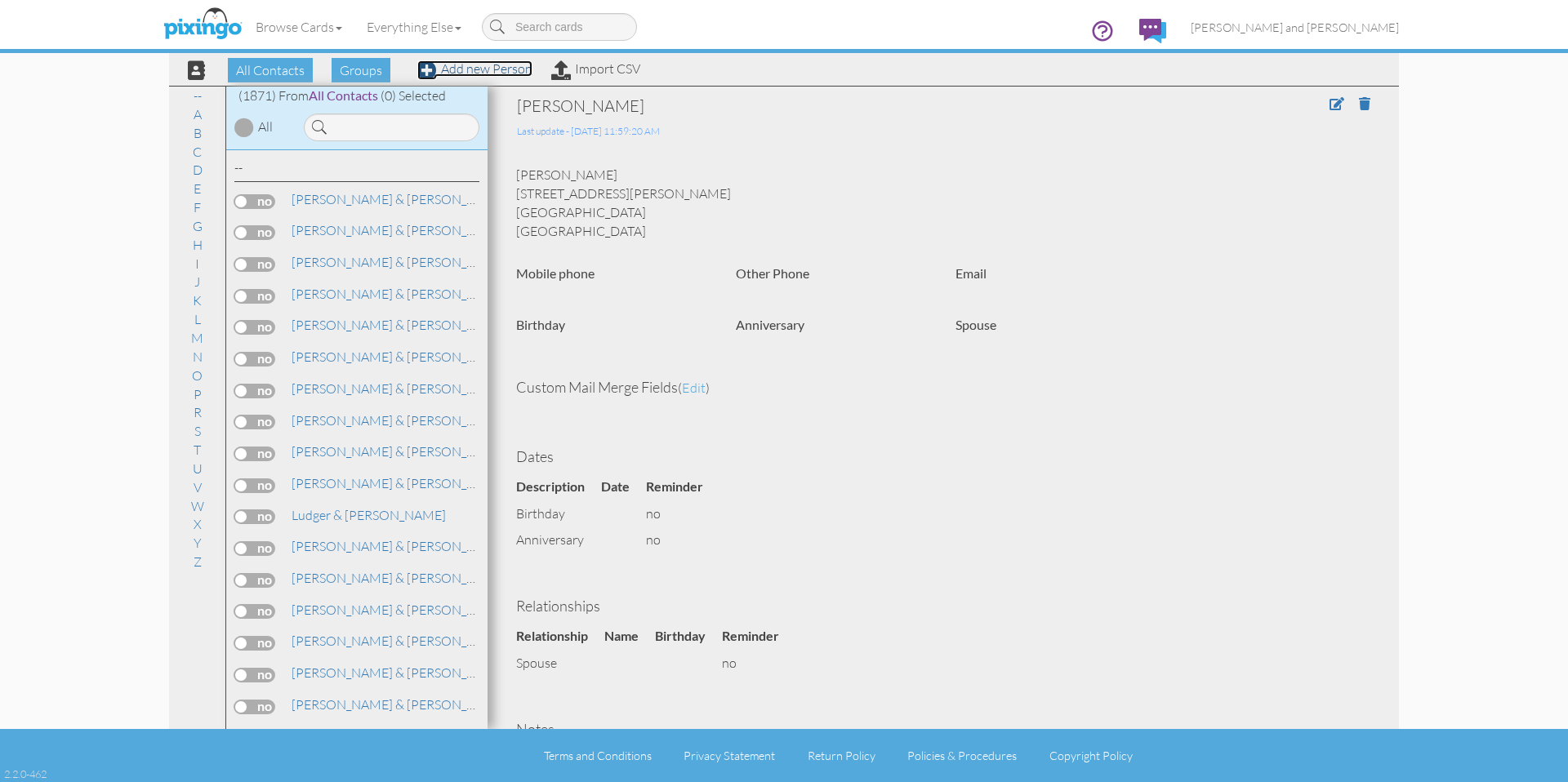
click at [483, 71] on link "Add new Person" at bounding box center [474, 68] width 115 height 16
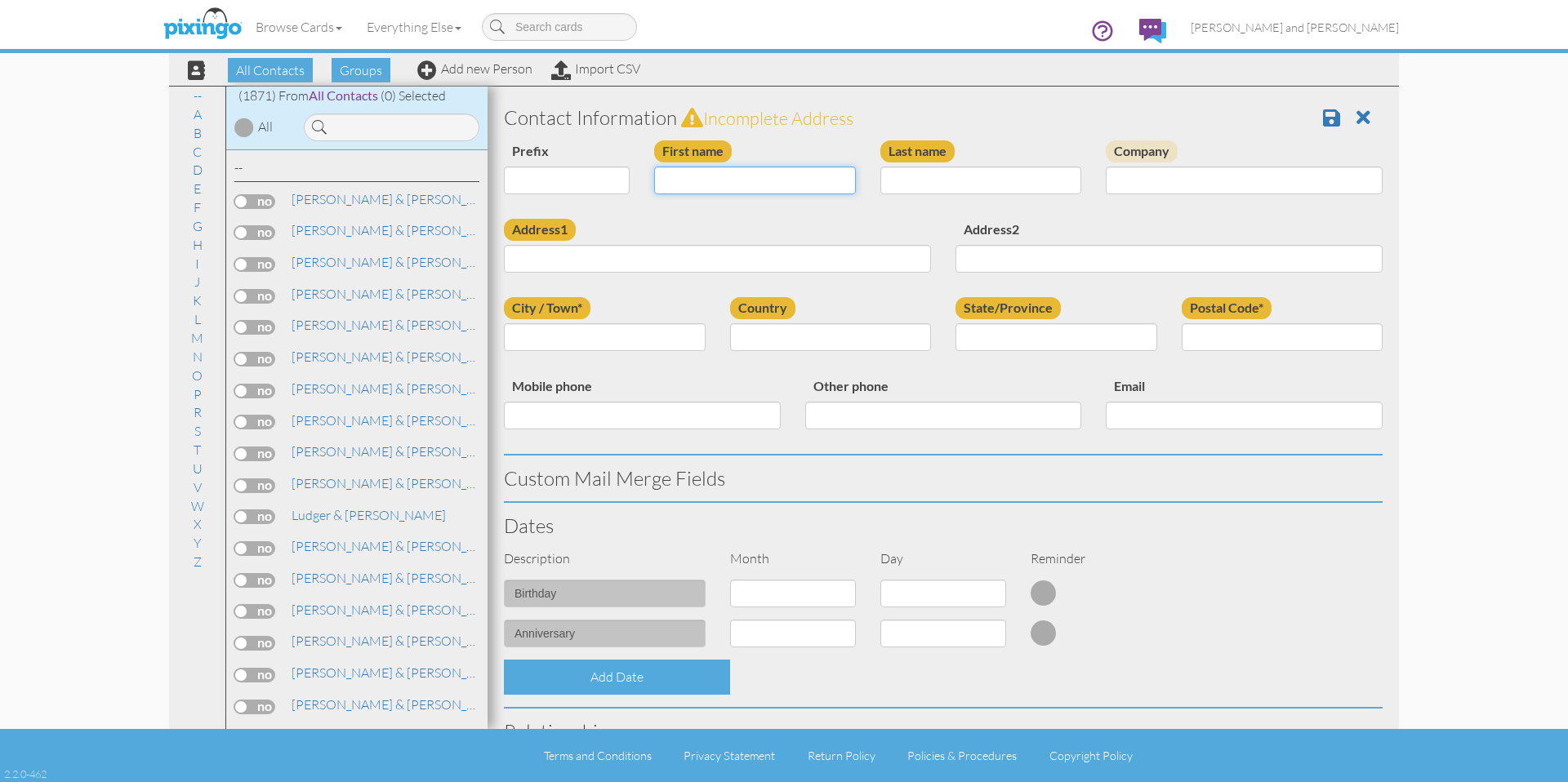
click at [724, 167] on input "First name" at bounding box center [755, 180] width 201 height 28
click at [713, 191] on input "First name" at bounding box center [755, 180] width 201 height 28
type input "Lydia"
type input "Blankenship"
click at [693, 258] on input "Address1" at bounding box center [717, 258] width 427 height 28
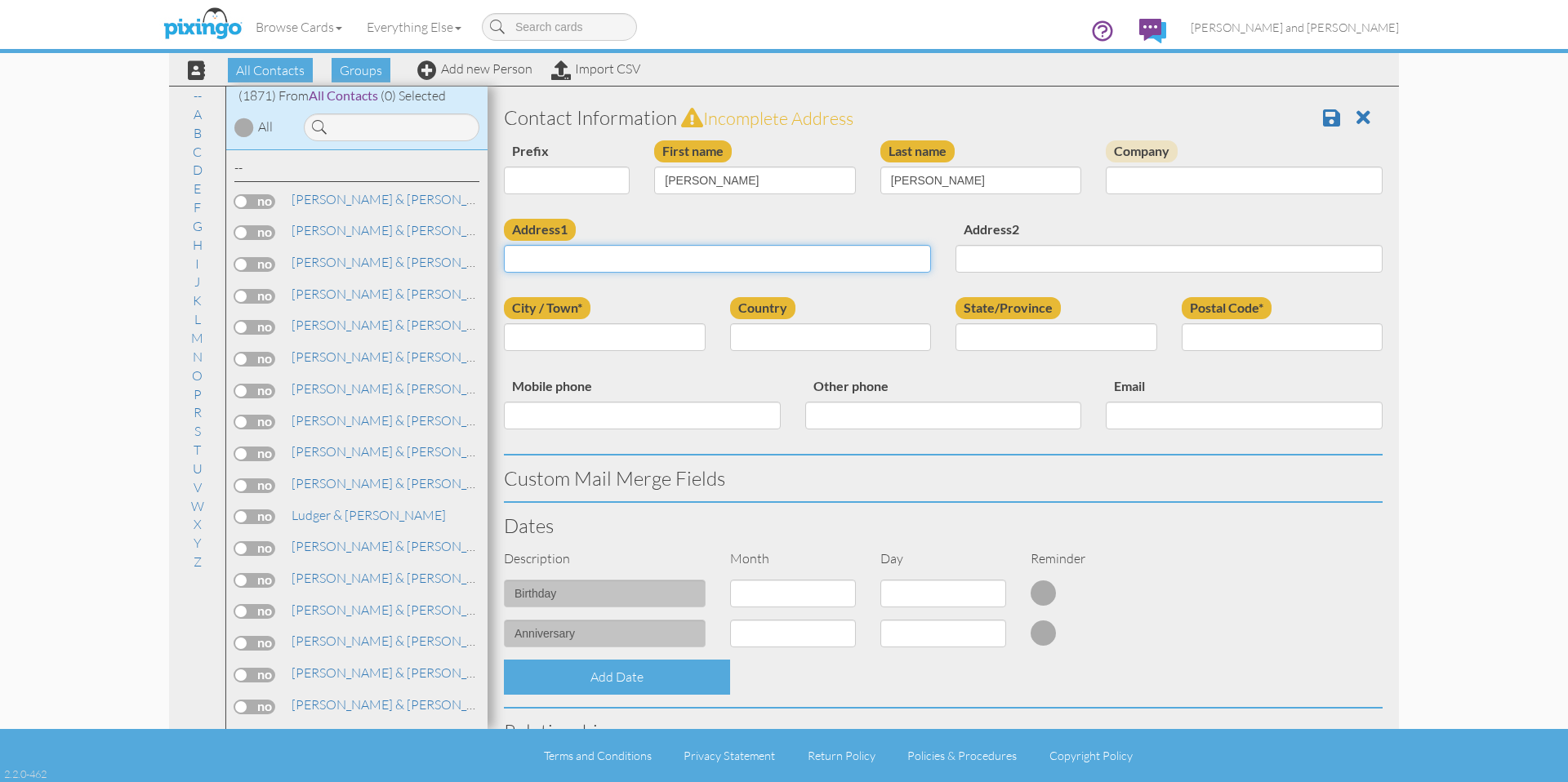
paste input "5191 Luckett Rd"
type input "5191 Luckett Rd"
click at [636, 328] on input "City / Town*" at bounding box center [604, 336] width 201 height 28
click at [635, 329] on input "City / Town*" at bounding box center [604, 336] width 201 height 28
paste input "Mechanicsburg"
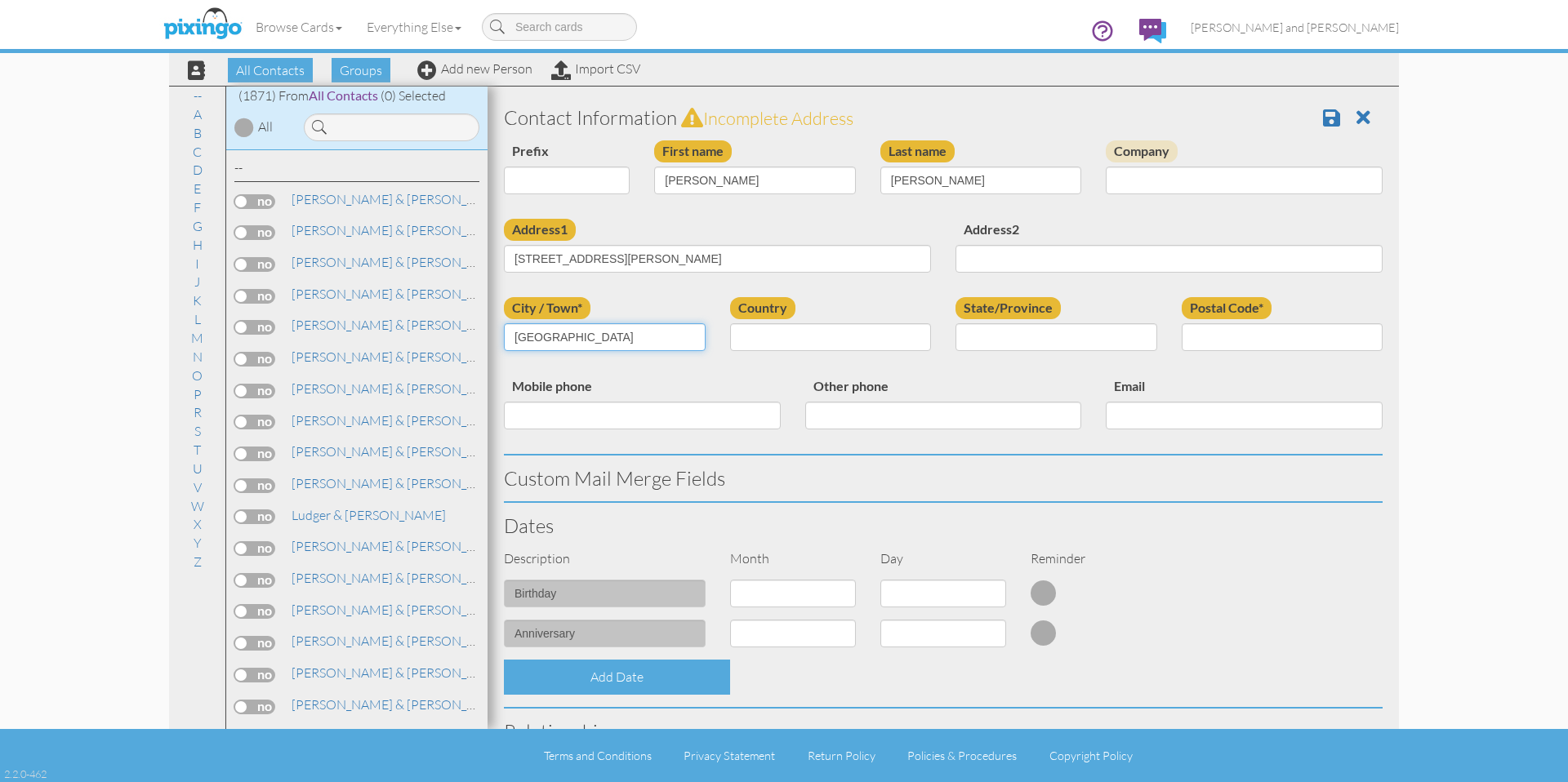
type input "Mechanicsburg"
click at [818, 331] on select "[GEOGRAPHIC_DATA] -------------- [GEOGRAPHIC_DATA] [GEOGRAPHIC_DATA] [GEOGRAPHI…" at bounding box center [831, 336] width 201 height 28
select select "object:5859"
click at [730, 323] on select "[GEOGRAPHIC_DATA] -------------- [GEOGRAPHIC_DATA] [GEOGRAPHIC_DATA] [GEOGRAPHI…" at bounding box center [831, 336] width 201 height 28
click at [1029, 324] on input "State/Province" at bounding box center [1056, 336] width 201 height 28
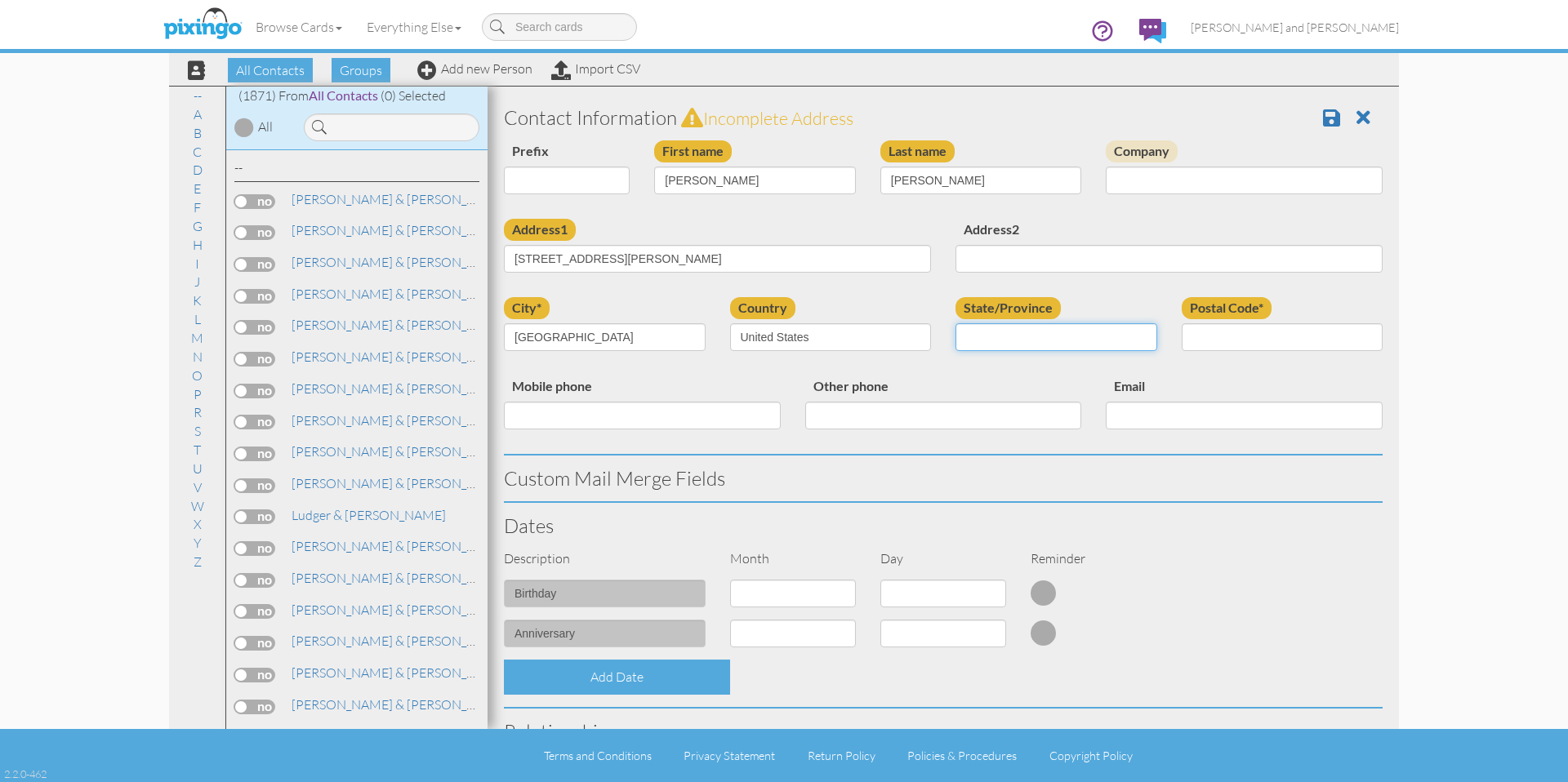
click at [1029, 331] on select "AA (Military) AE (Military) [US_STATE] [US_STATE] [US_STATE] AP (Military) [US_…" at bounding box center [1056, 336] width 201 height 28
select select "object:6147"
click at [955, 323] on select "AA (Military) AE (Military) [US_STATE] [US_STATE] [US_STATE] AP (Military) [US_…" at bounding box center [1056, 336] width 201 height 28
click at [1234, 330] on input "Postal Code*" at bounding box center [1283, 336] width 201 height 28
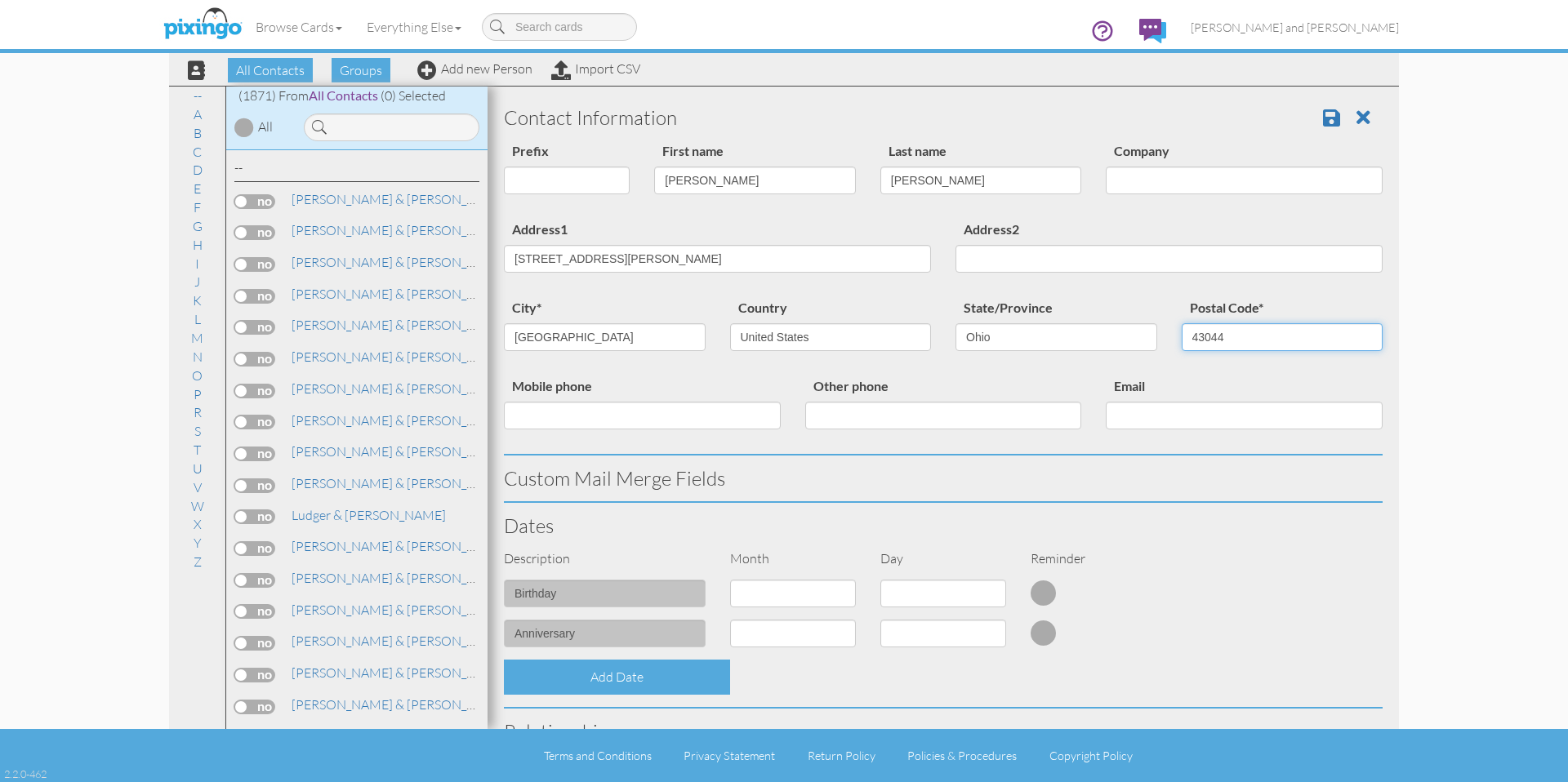
type input "43044"
click at [1220, 373] on div "city* Mechanicsburg Country United States -------------- Afghanistan Albania Al…" at bounding box center [943, 336] width 903 height 78
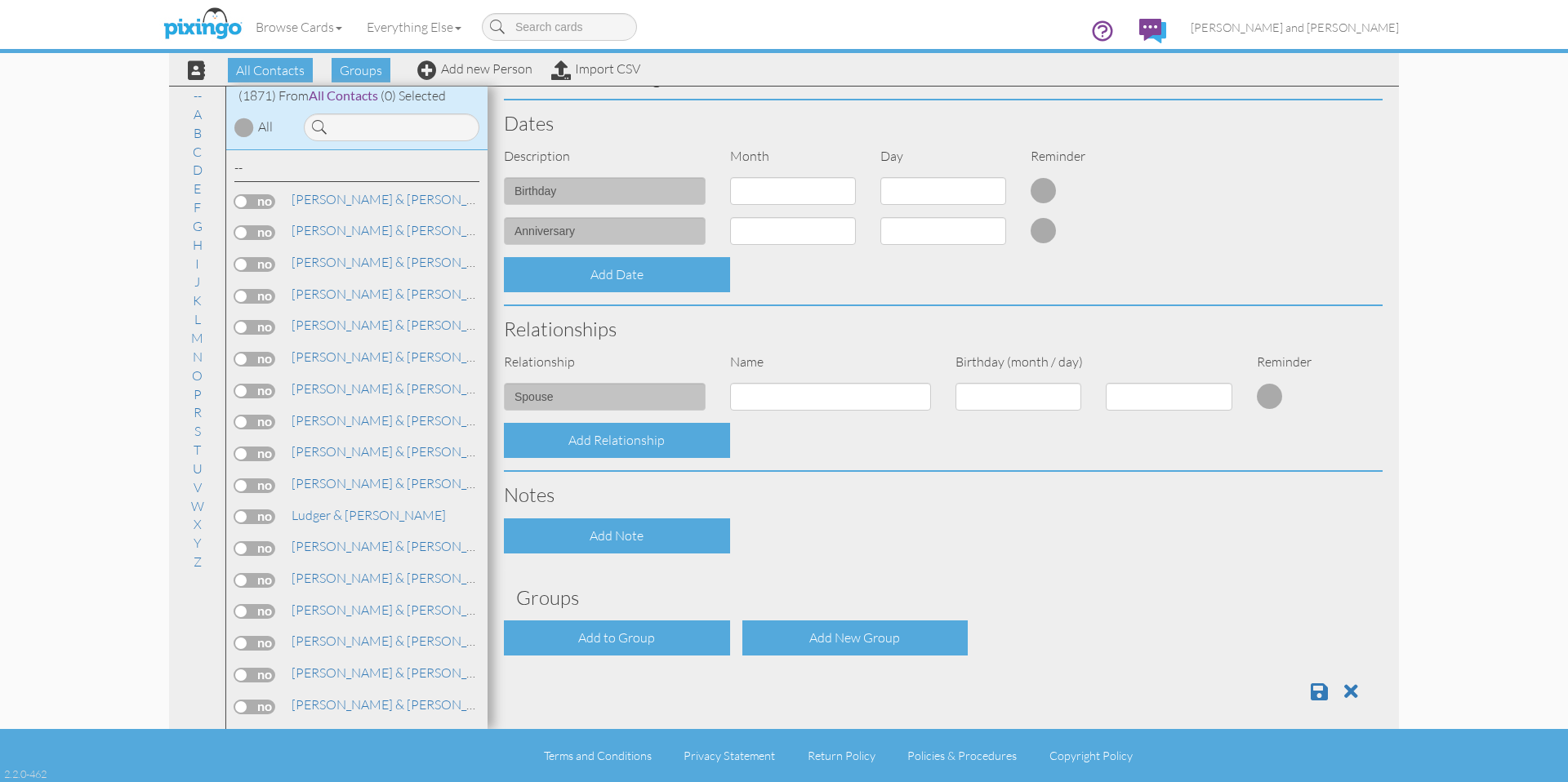
scroll to position [412, 0]
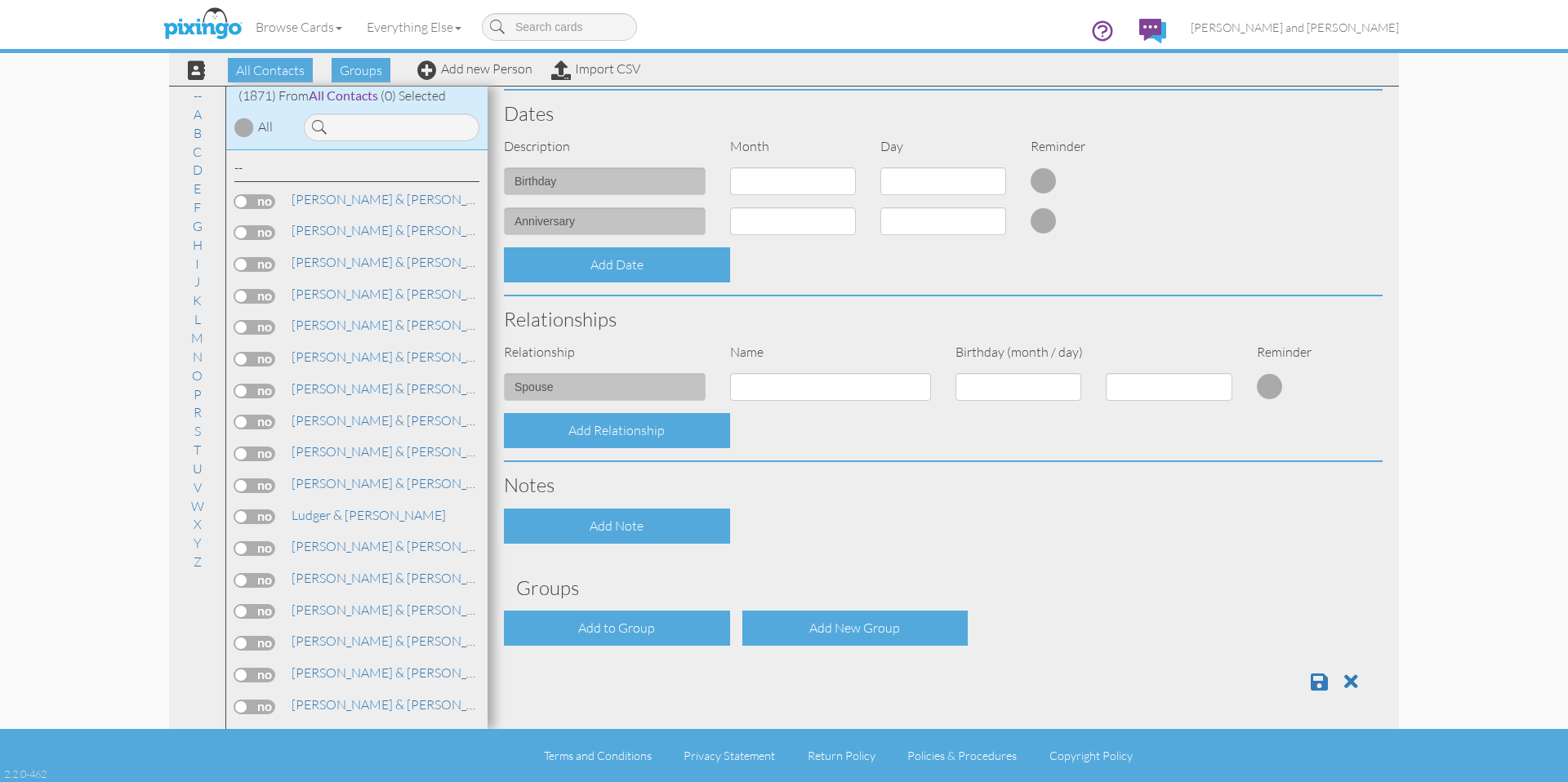
click at [590, 660] on div at bounding box center [943, 675] width 903 height 34
click at [604, 628] on div "Add to Group" at bounding box center [617, 628] width 227 height 35
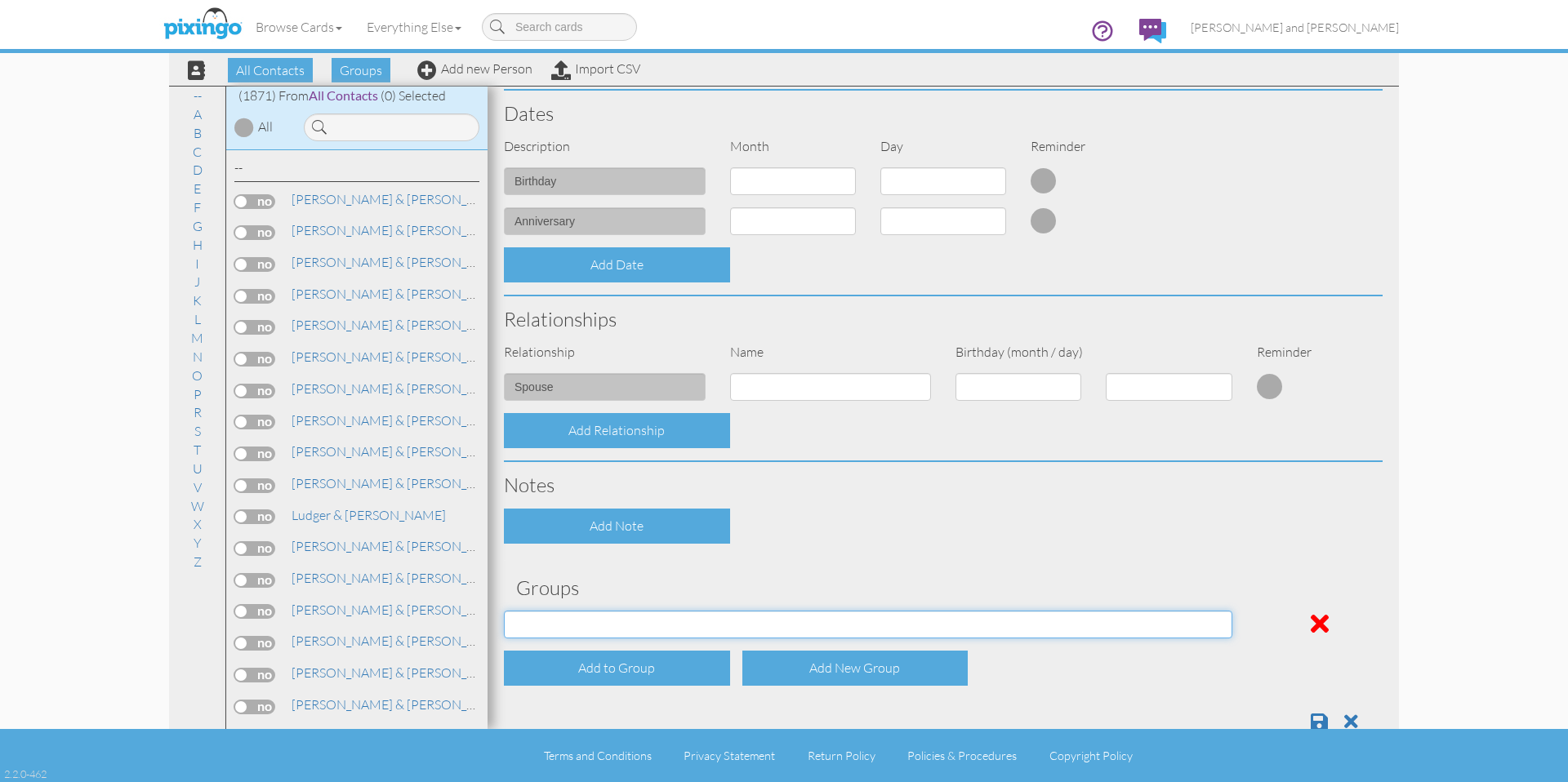
click at [594, 630] on select "All Contacts Clients Do Not Send duplicate spouse (for b-day only) Holiday Only…" at bounding box center [868, 624] width 729 height 28
select select "object:6167"
click at [504, 611] on select "All Contacts Clients Do Not Send duplicate spouse (for b-day only) Holiday Only…" at bounding box center [868, 624] width 729 height 28
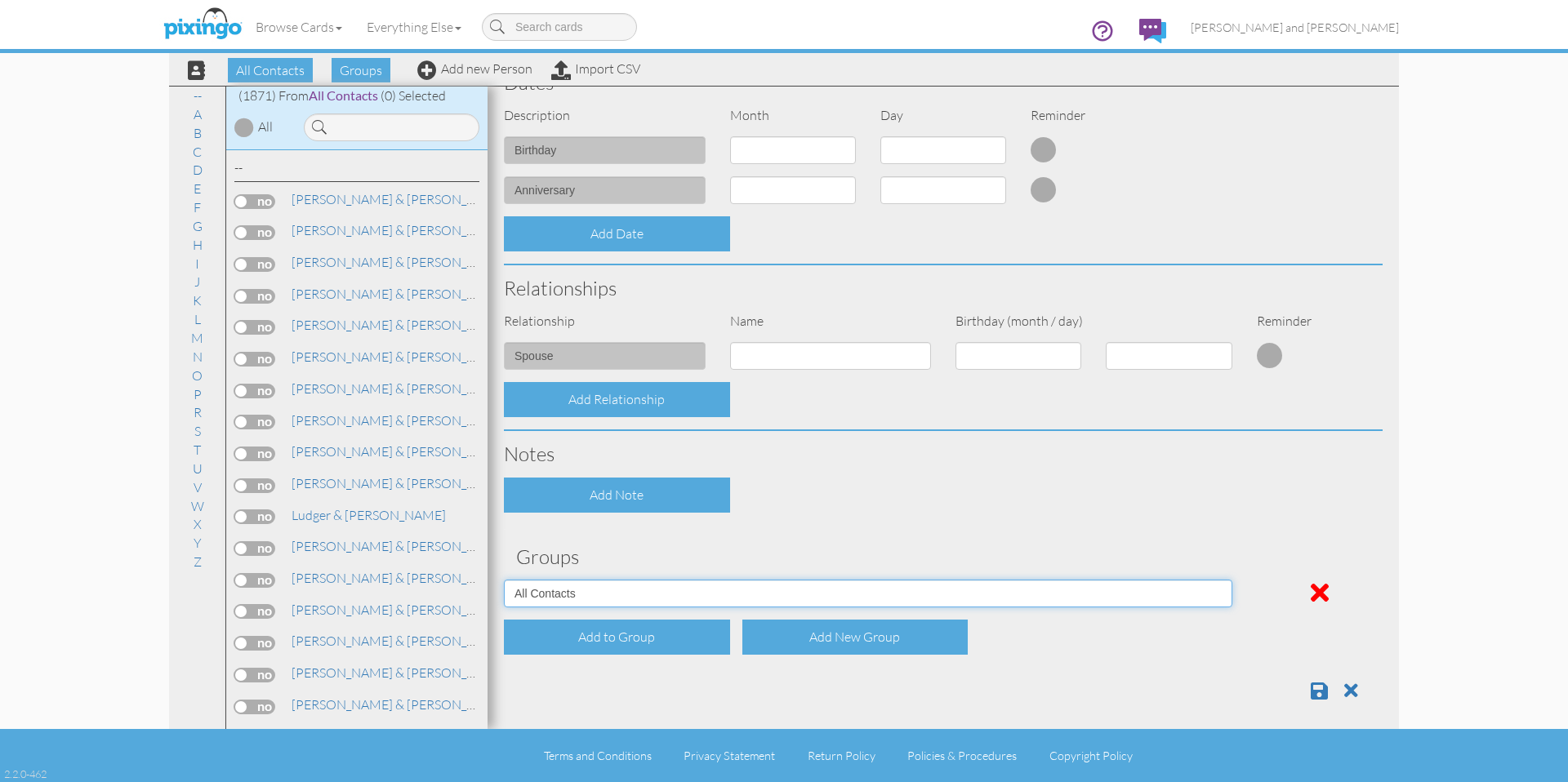
scroll to position [452, 0]
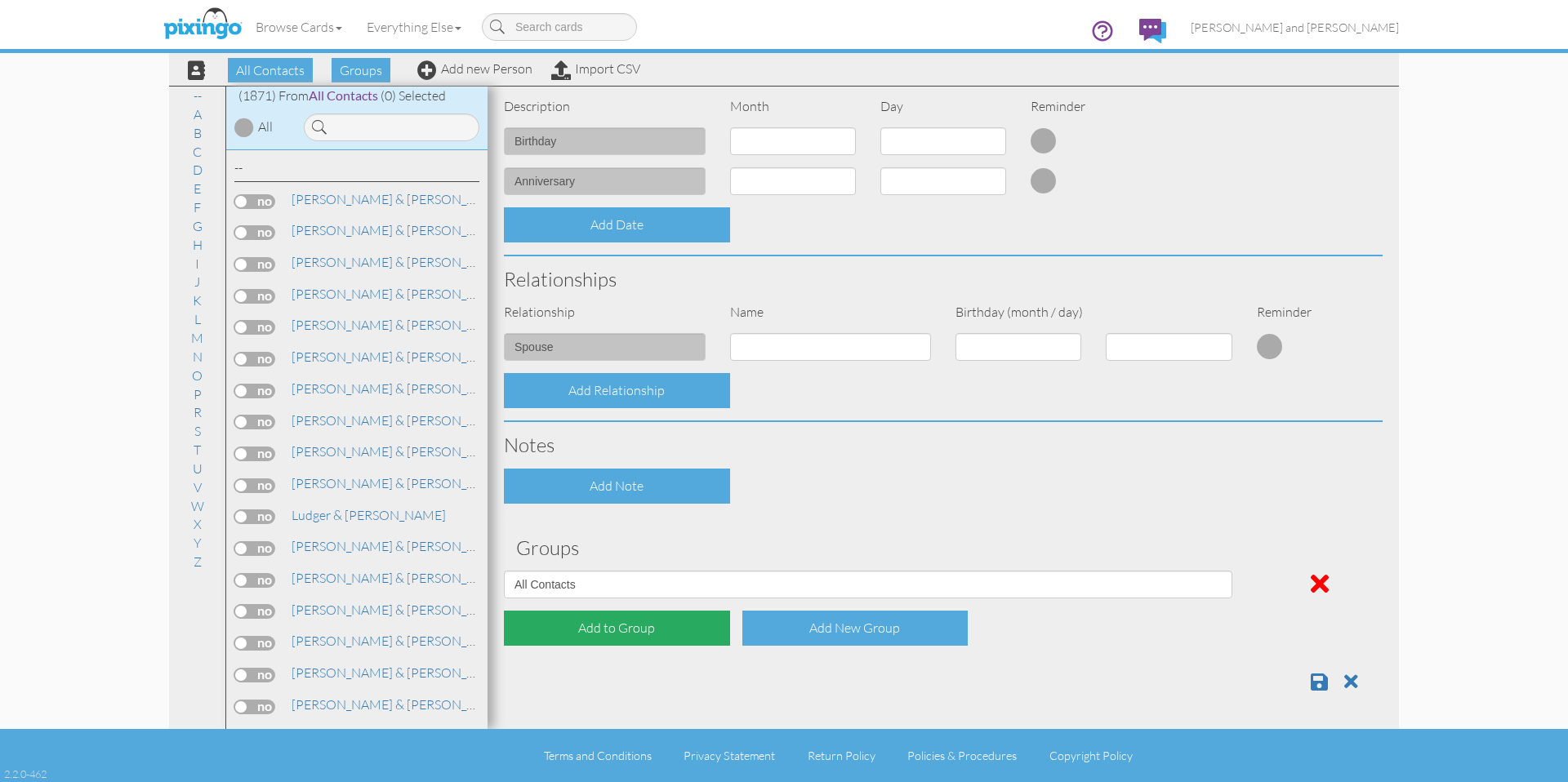
click at [619, 624] on div "Add to Group" at bounding box center [617, 628] width 227 height 35
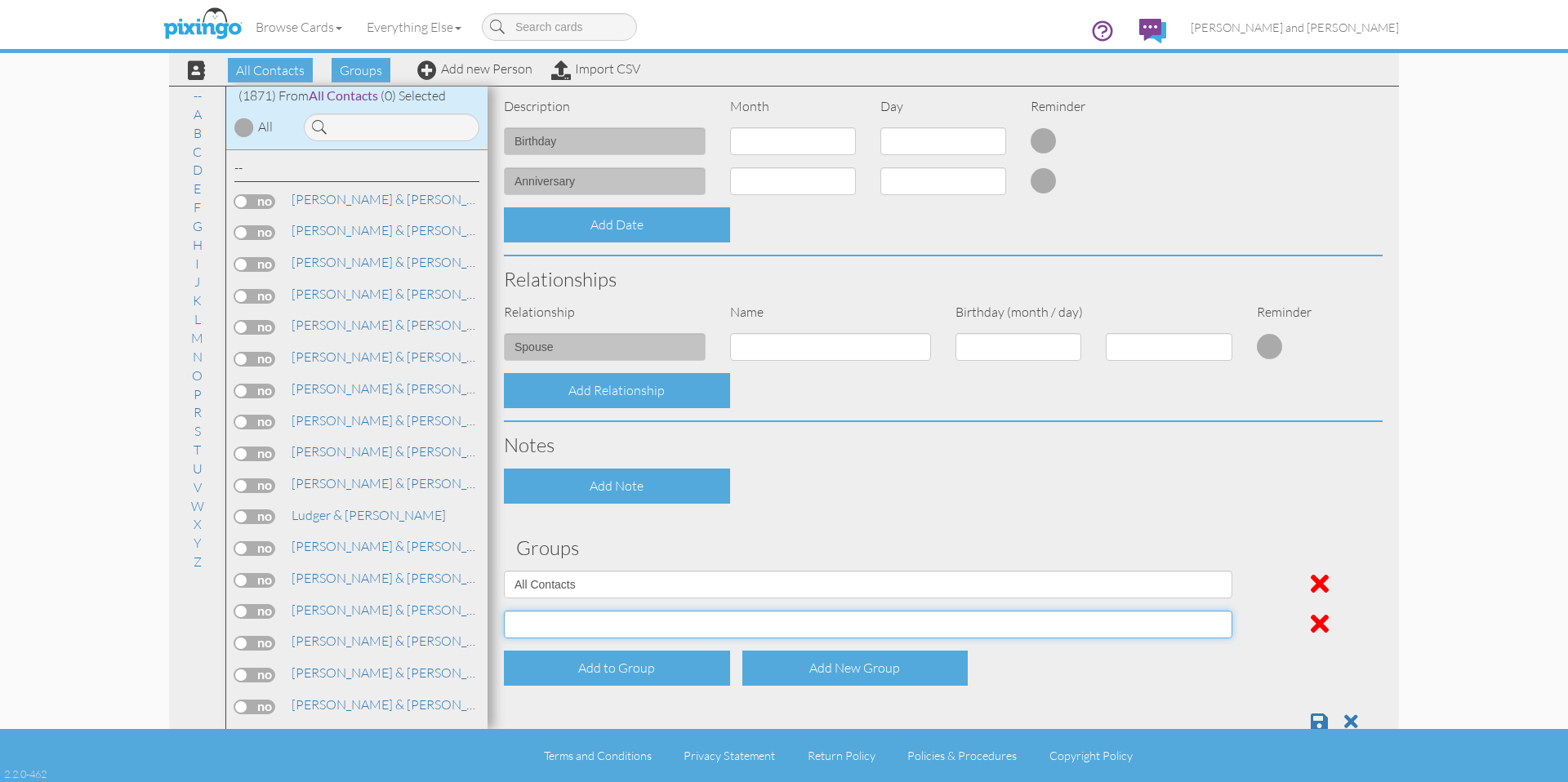
click at [610, 623] on select "All Contacts Clients Do Not Send duplicate spouse (for b-day only) Holiday Only…" at bounding box center [868, 624] width 729 height 28
select select "object:6172"
click at [504, 611] on select "All Contacts Clients Do Not Send duplicate spouse (for b-day only) Holiday Only…" at bounding box center [868, 624] width 729 height 28
click at [1311, 720] on span at bounding box center [1320, 721] width 17 height 19
